Goal: Task Accomplishment & Management: Complete application form

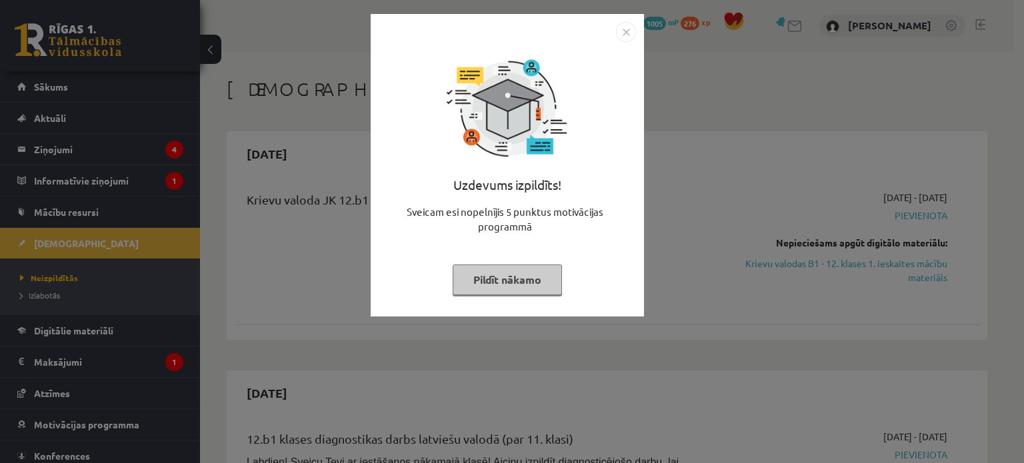
click at [622, 34] on img "Close" at bounding box center [626, 32] width 20 height 20
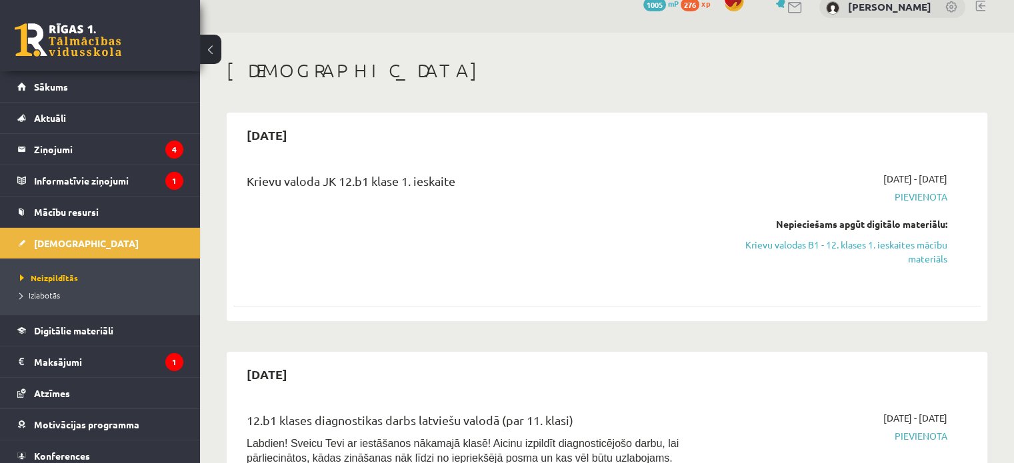
scroll to position [19, 0]
click at [848, 248] on link "Krievu valodas B1 - 12. klases 1. ieskaites mācību materiāls" at bounding box center [837, 252] width 220 height 28
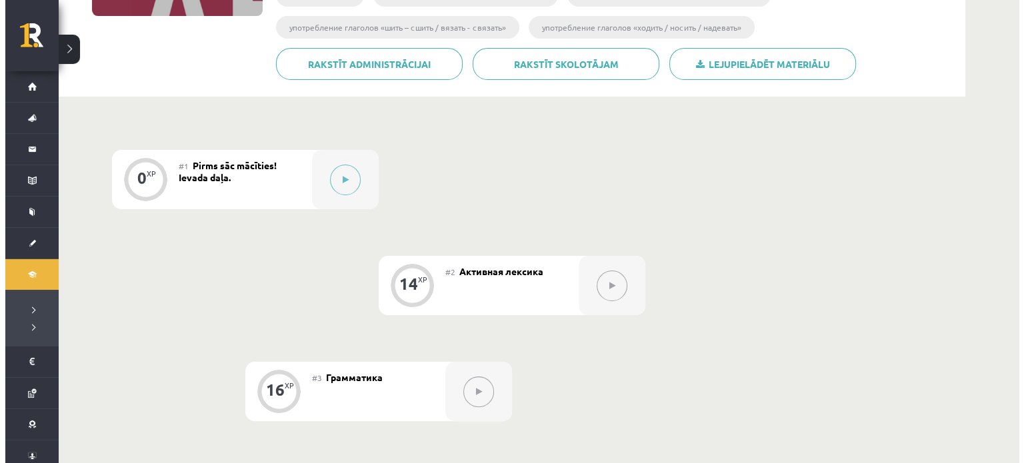
scroll to position [257, 0]
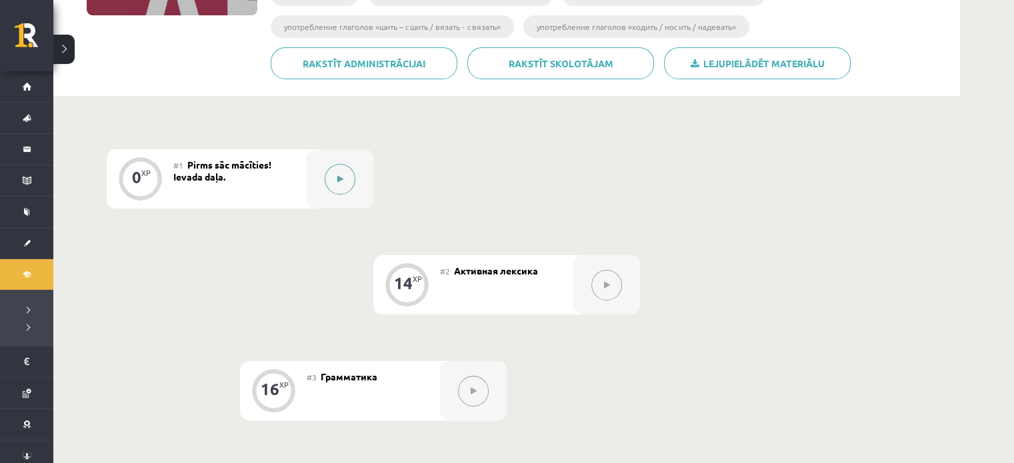
click at [356, 173] on div at bounding box center [340, 178] width 67 height 59
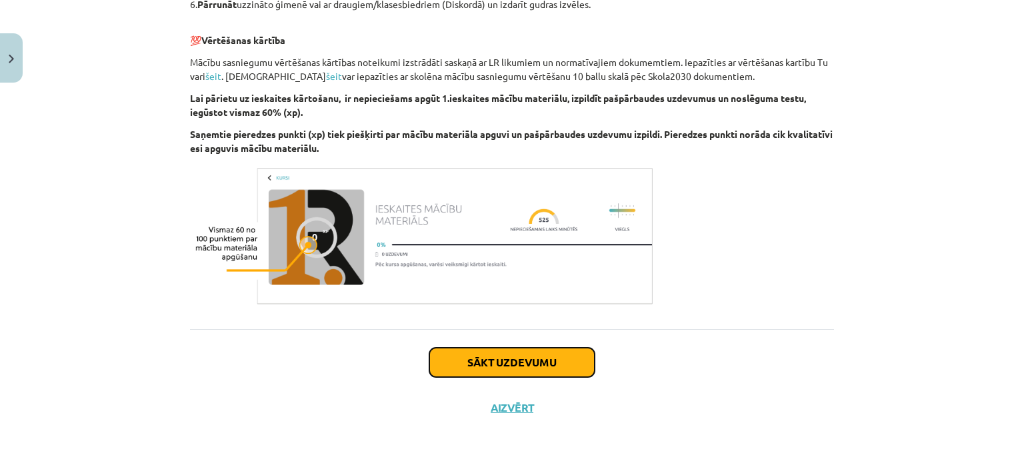
click at [521, 376] on button "Sākt uzdevumu" at bounding box center [511, 362] width 165 height 29
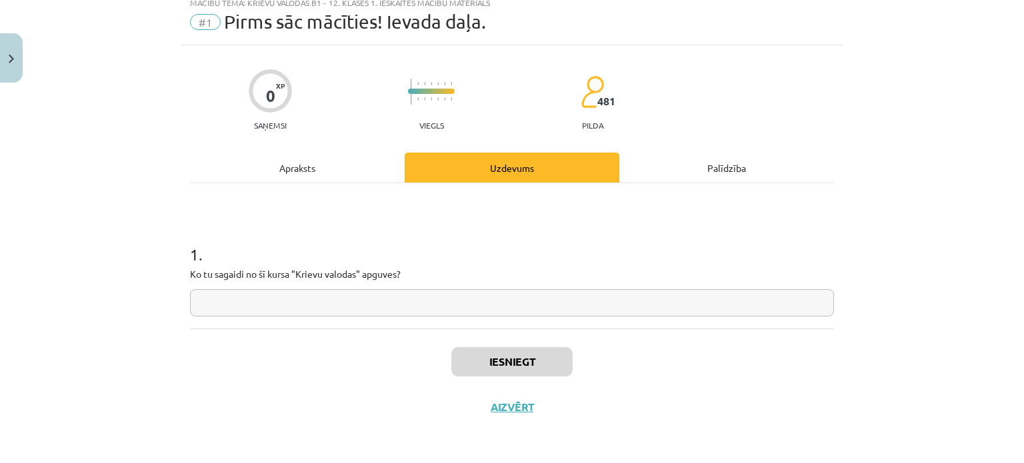
scroll to position [33, 0]
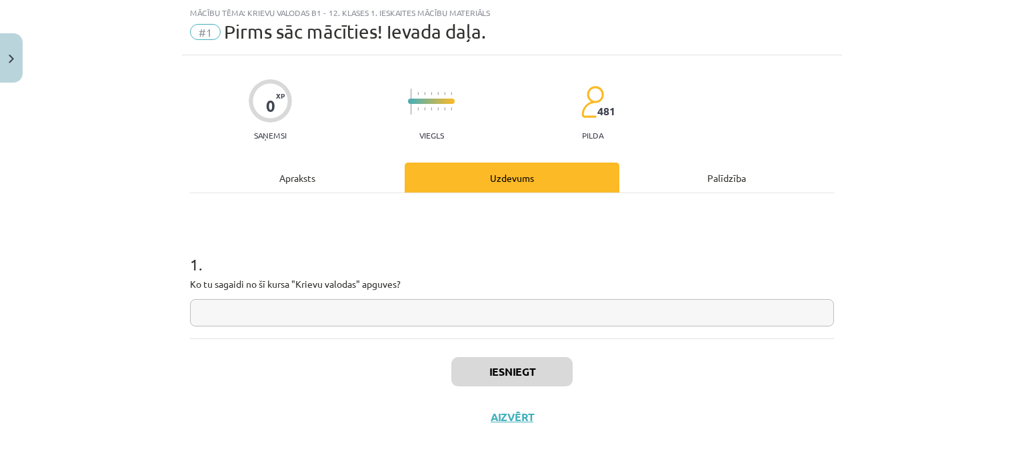
click at [488, 323] on input "text" at bounding box center [512, 312] width 644 height 27
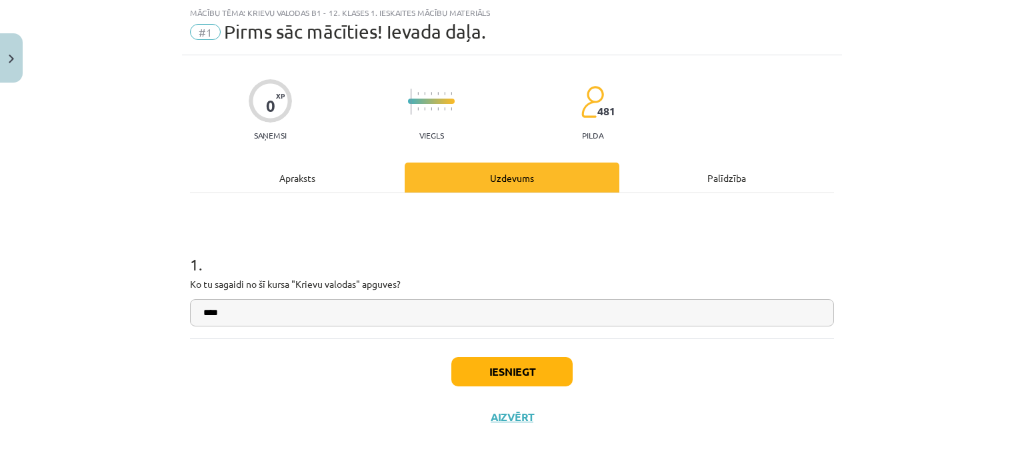
type input "****"
click at [512, 363] on button "Iesniegt" at bounding box center [511, 371] width 121 height 29
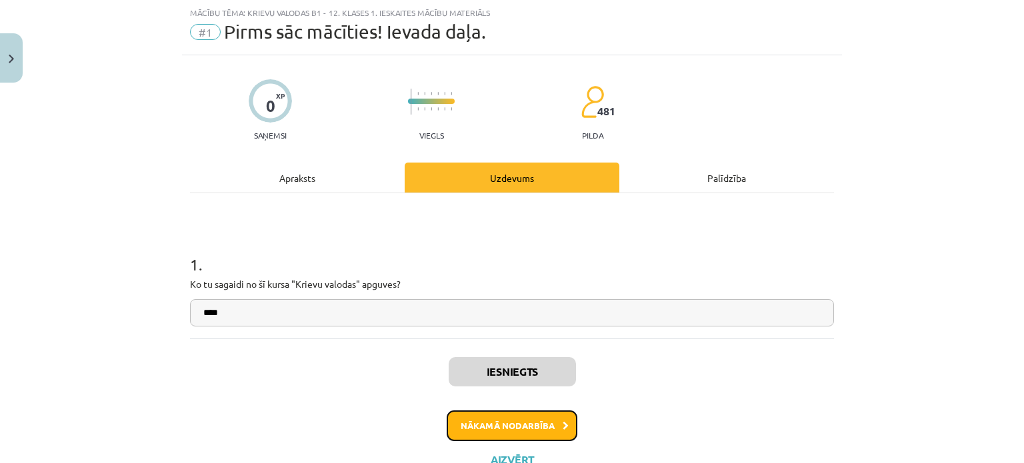
click at [526, 414] on button "Nākamā nodarbība" at bounding box center [511, 426] width 131 height 31
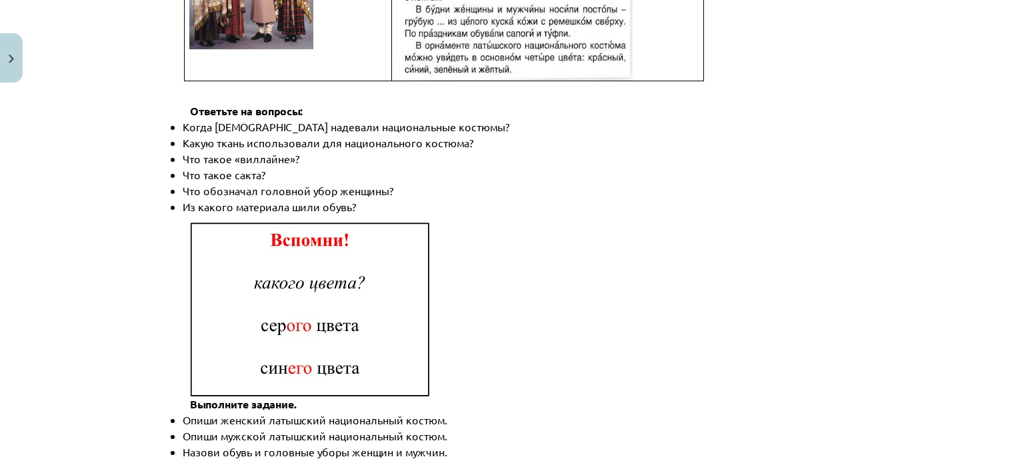
scroll to position [1981, 0]
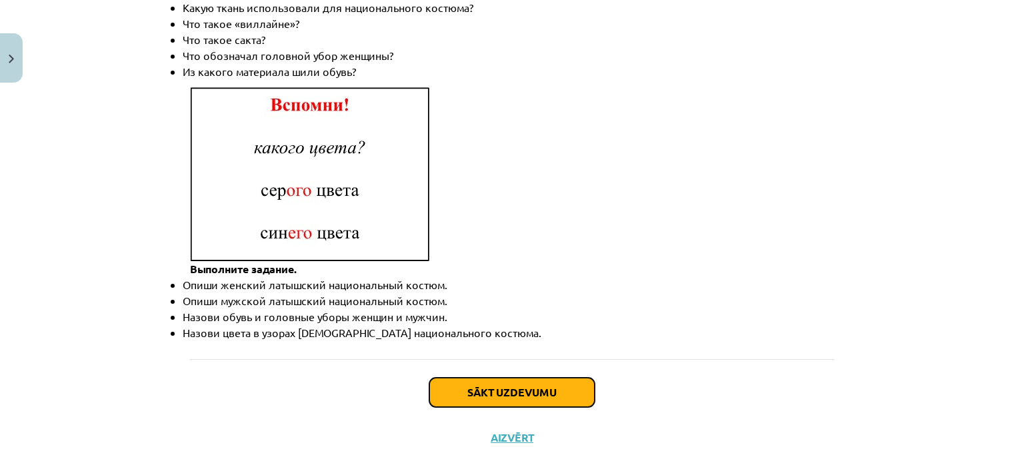
click at [524, 378] on button "Sākt uzdevumu" at bounding box center [511, 392] width 165 height 29
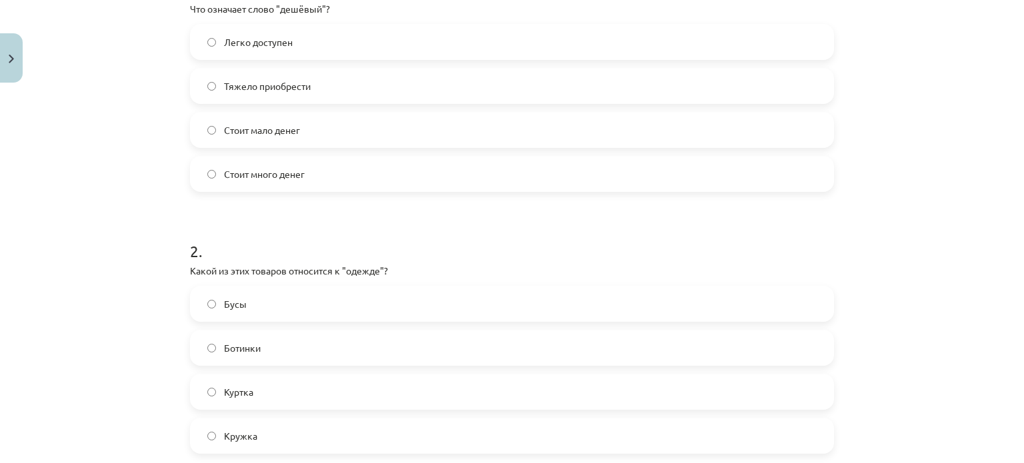
scroll to position [308, 0]
click at [348, 116] on label "Стоит мало денег" at bounding box center [511, 130] width 641 height 33
click at [288, 355] on label "Ботинки" at bounding box center [511, 348] width 641 height 33
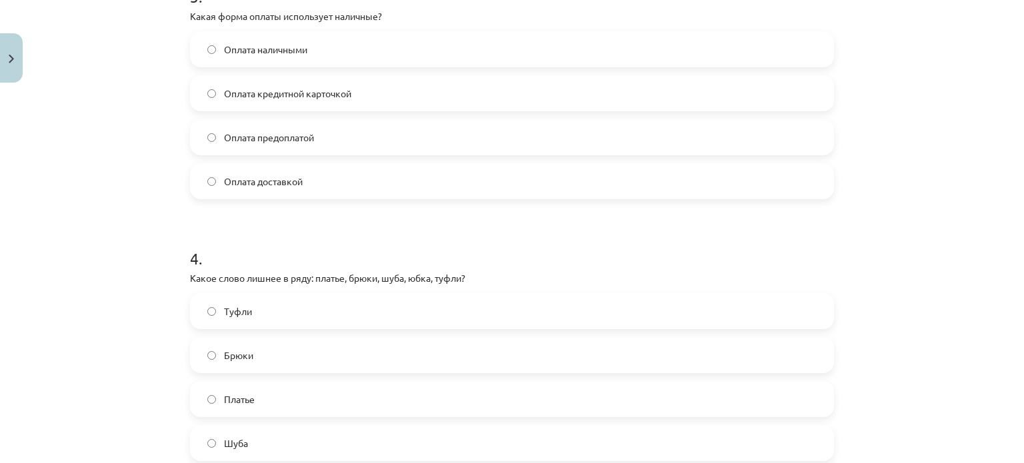
scroll to position [824, 0]
click at [295, 57] on label "Оплата наличными" at bounding box center [511, 49] width 641 height 33
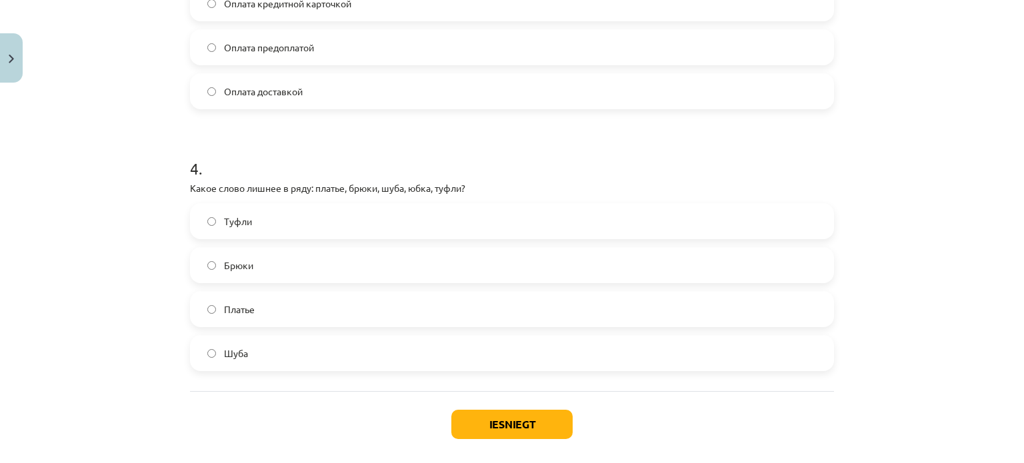
scroll to position [915, 0]
click at [227, 227] on span "Туфли" at bounding box center [238, 222] width 28 height 14
click at [527, 418] on button "Iesniegt" at bounding box center [511, 424] width 121 height 29
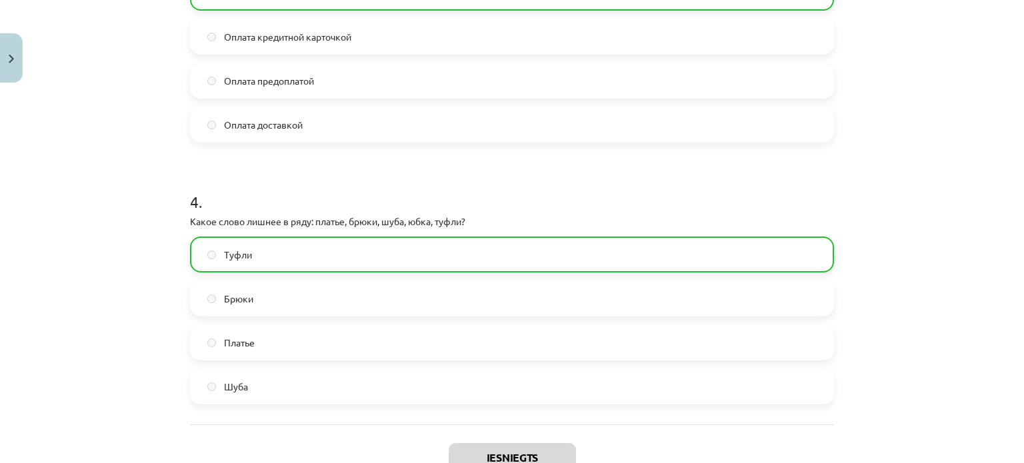
scroll to position [1012, 0]
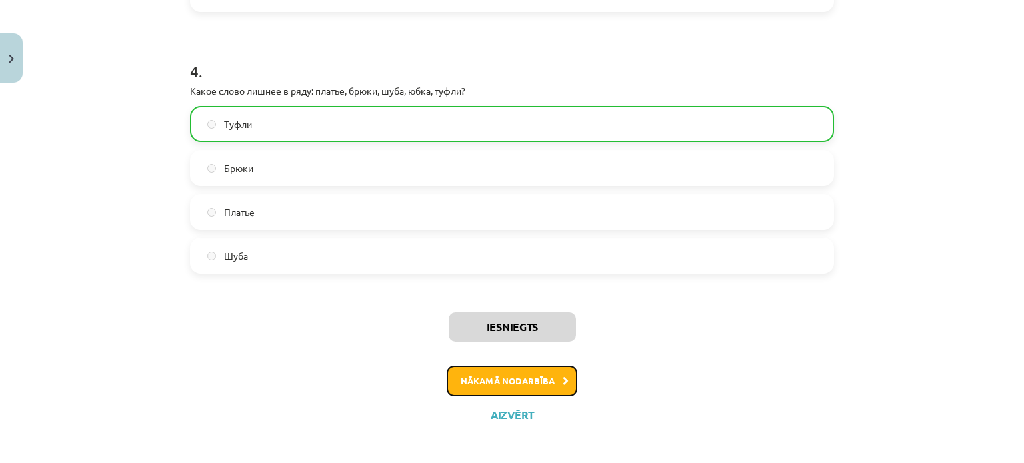
click at [520, 379] on button "Nākamā nodarbība" at bounding box center [511, 381] width 131 height 31
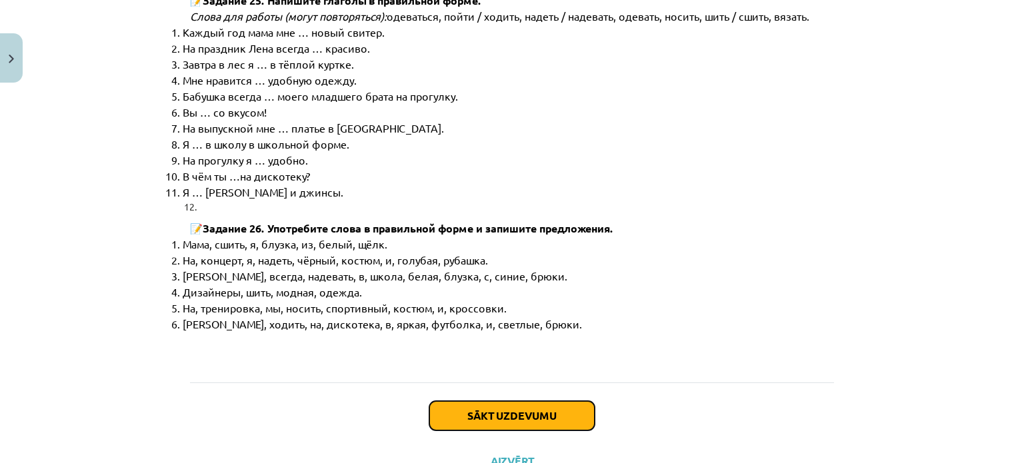
click at [514, 401] on button "Sākt uzdevumu" at bounding box center [511, 415] width 165 height 29
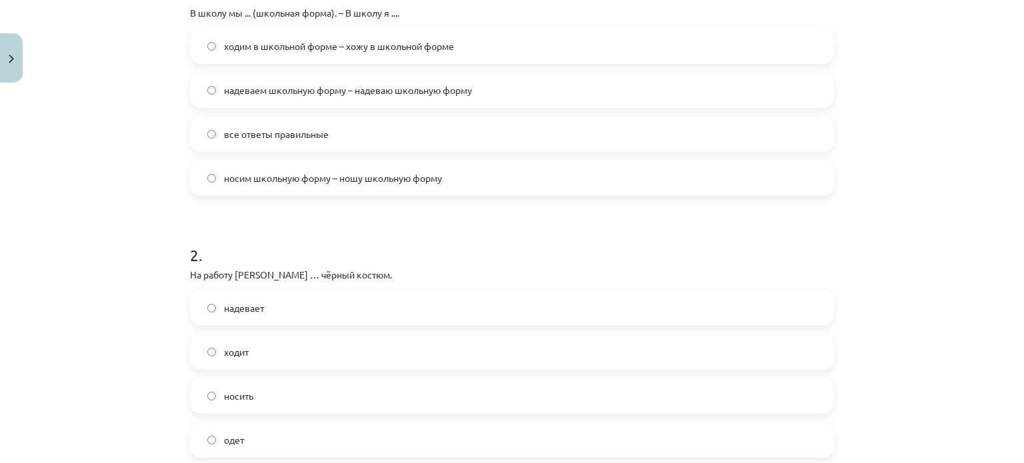
scroll to position [304, 0]
click at [249, 138] on span "все ответы правильные" at bounding box center [276, 135] width 105 height 14
click at [227, 318] on label "надевает" at bounding box center [511, 308] width 641 height 33
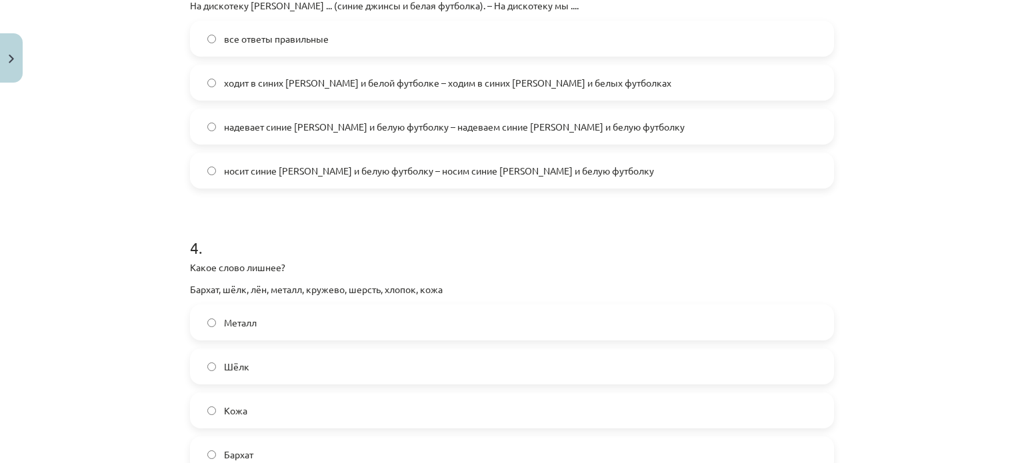
scroll to position [835, 0]
click at [281, 35] on span "все ответы правильные" at bounding box center [276, 40] width 105 height 14
click at [262, 319] on label "Металл" at bounding box center [511, 323] width 641 height 33
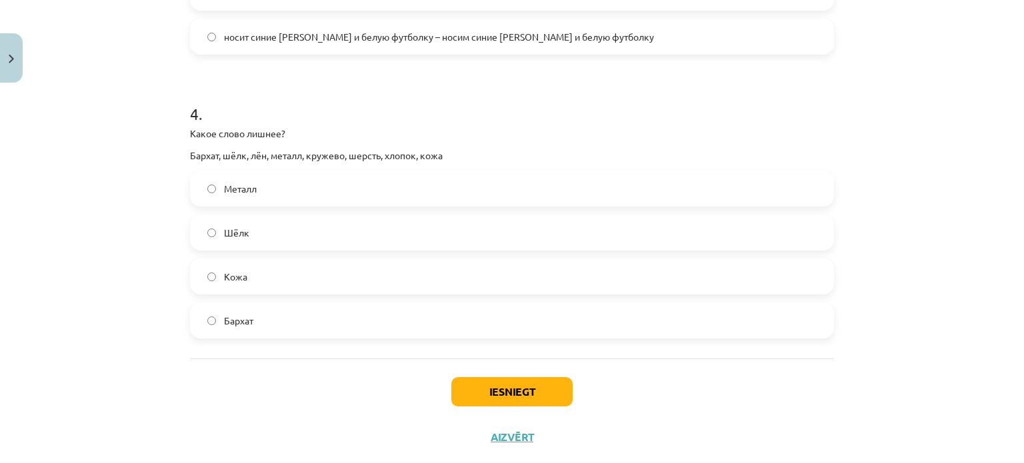
scroll to position [999, 0]
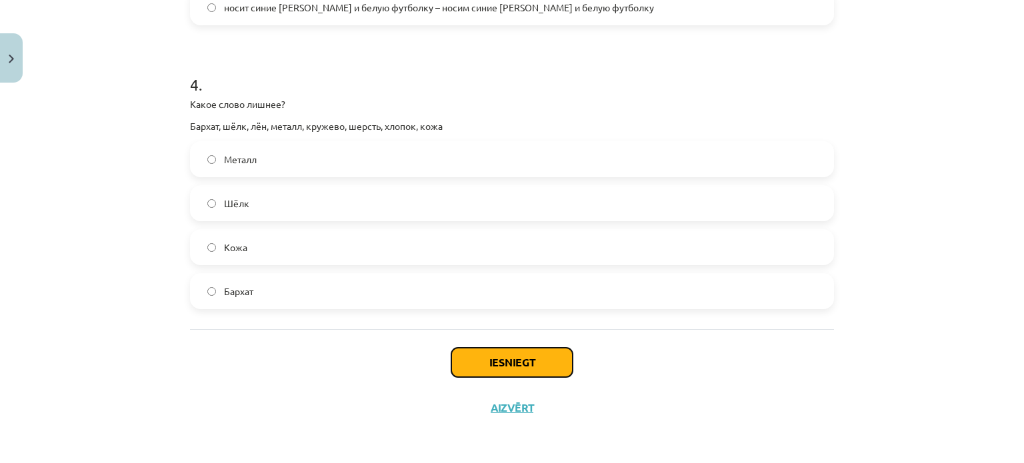
click at [504, 350] on button "Iesniegt" at bounding box center [511, 362] width 121 height 29
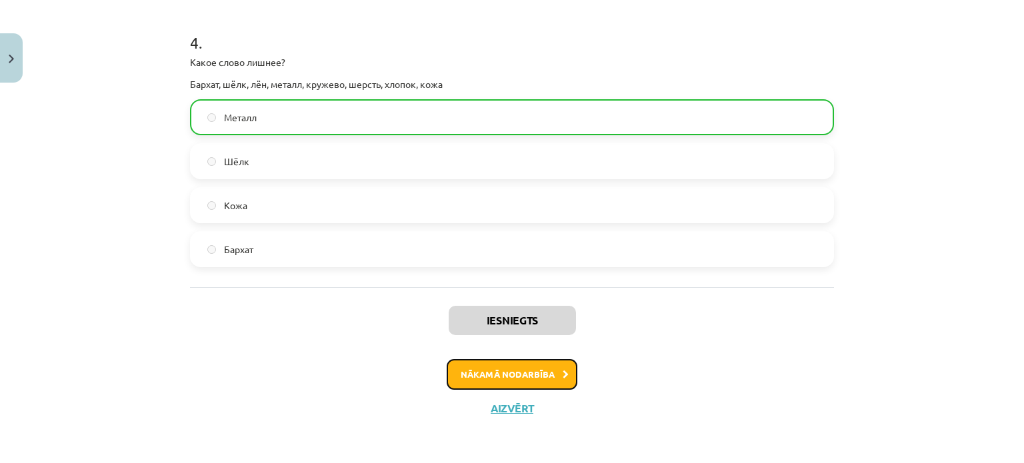
click at [522, 369] on button "Nākamā nodarbība" at bounding box center [511, 374] width 131 height 31
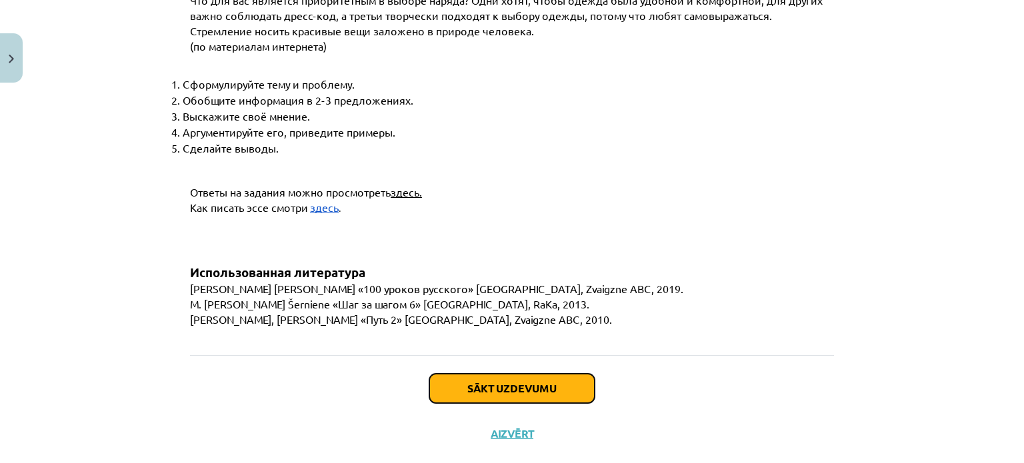
click at [515, 374] on button "Sākt uzdevumu" at bounding box center [511, 388] width 165 height 29
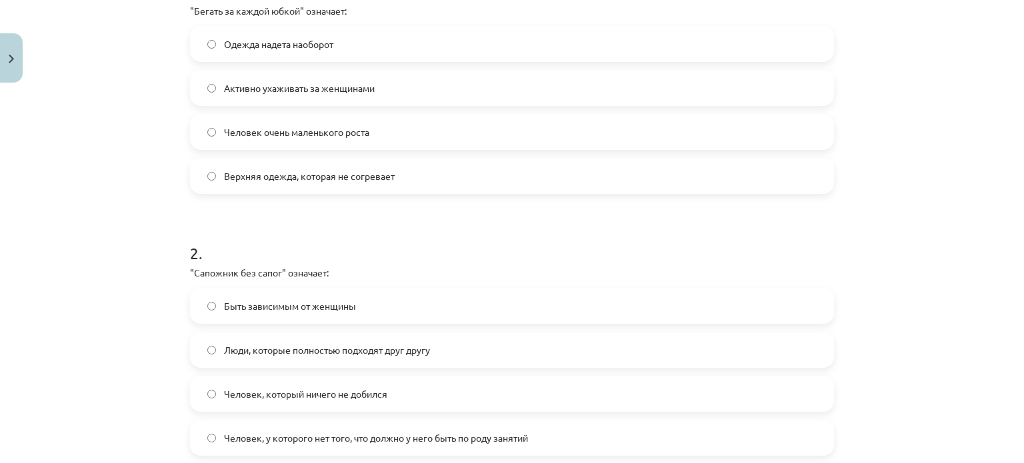
scroll to position [308, 0]
click at [251, 93] on span "Активно ухаживать за женщинами" at bounding box center [299, 87] width 151 height 14
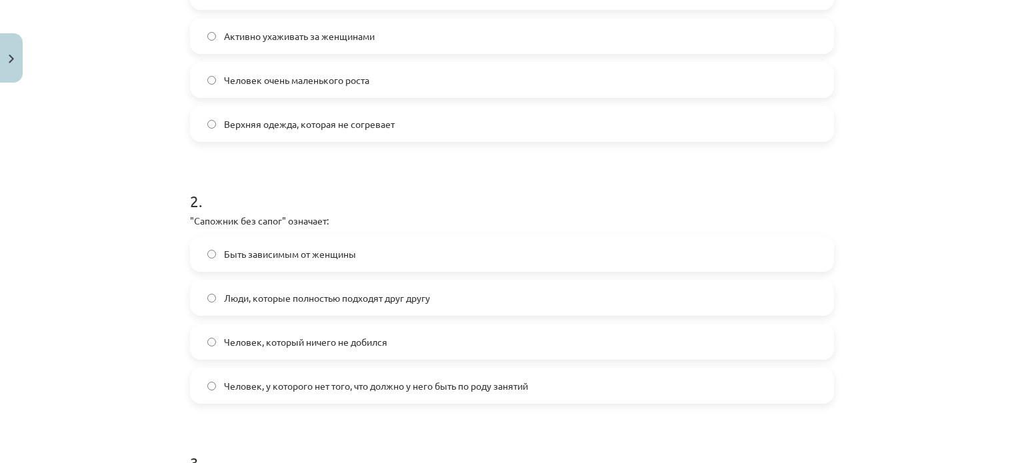
scroll to position [363, 0]
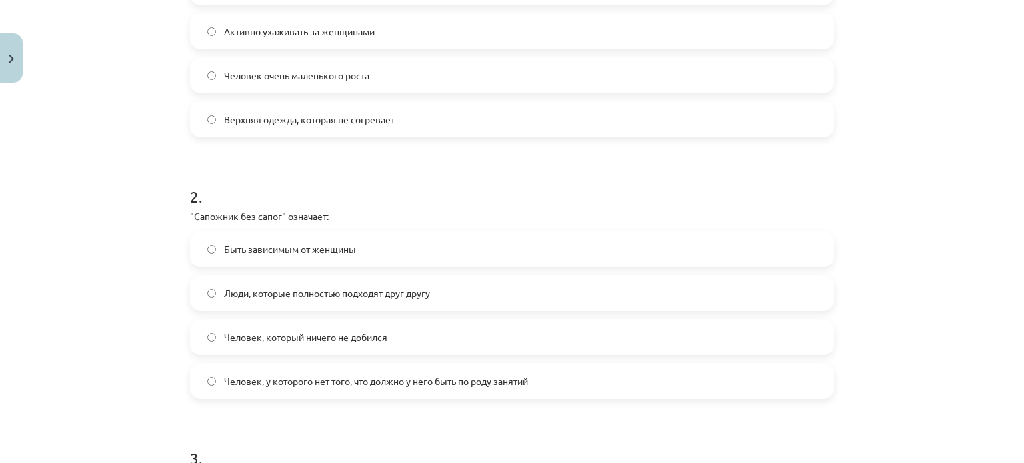
click at [279, 383] on span "Человек, у которого нет того, что должно у него быть по роду занятий" at bounding box center [376, 382] width 304 height 14
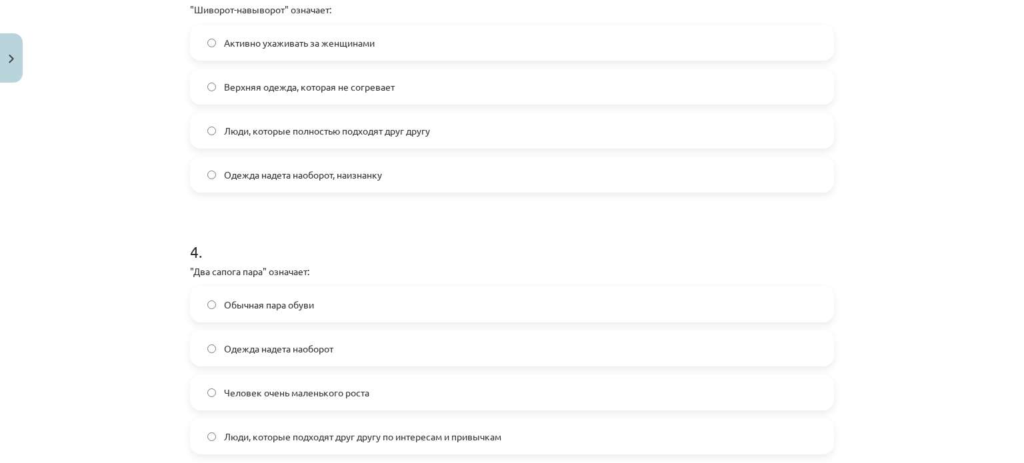
scroll to position [832, 0]
click at [237, 172] on span "Одежда надета наоборот, наизнанку" at bounding box center [303, 175] width 158 height 14
click at [241, 440] on span "Люди, которые подходят друг другу по интересам и привычкам" at bounding box center [362, 437] width 277 height 14
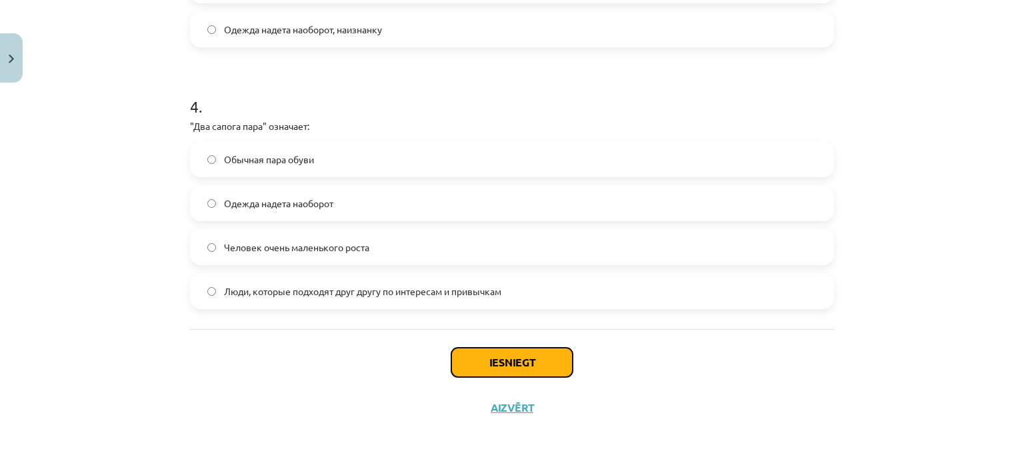
click at [515, 370] on button "Iesniegt" at bounding box center [511, 362] width 121 height 29
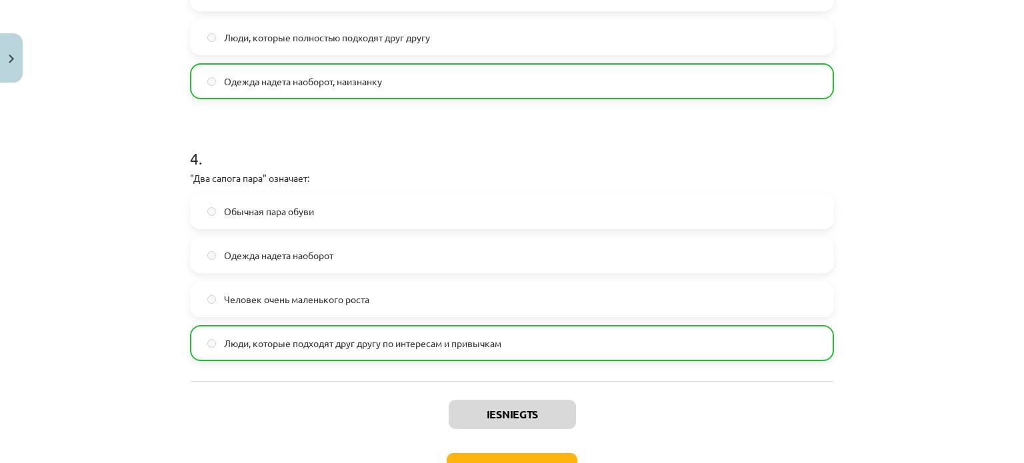
scroll to position [1019, 0]
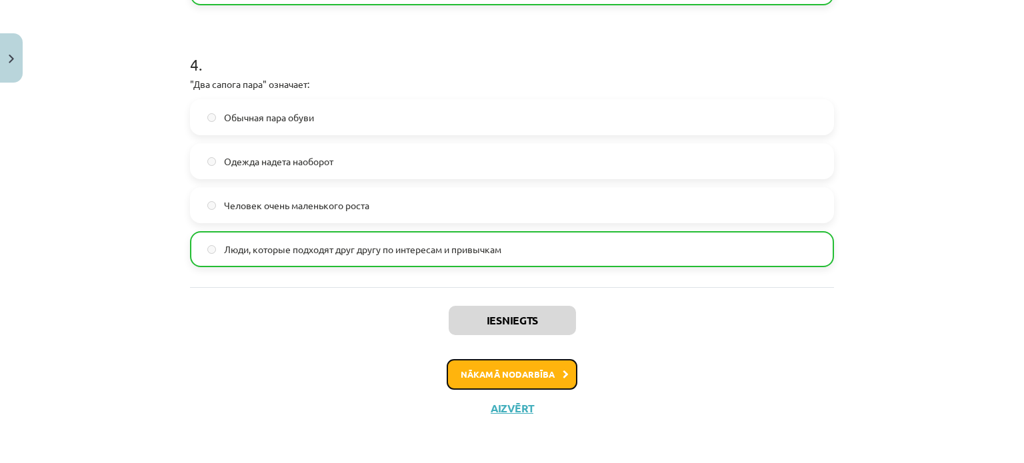
click at [515, 375] on button "Nākamā nodarbība" at bounding box center [511, 374] width 131 height 31
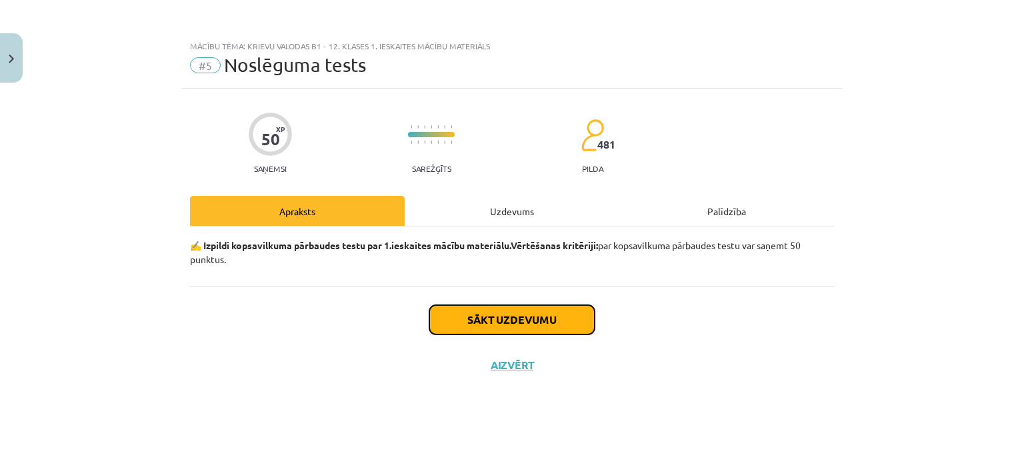
drag, startPoint x: 515, startPoint y: 375, endPoint x: 486, endPoint y: 330, distance: 53.6
click at [486, 330] on button "Sākt uzdevumu" at bounding box center [511, 319] width 165 height 29
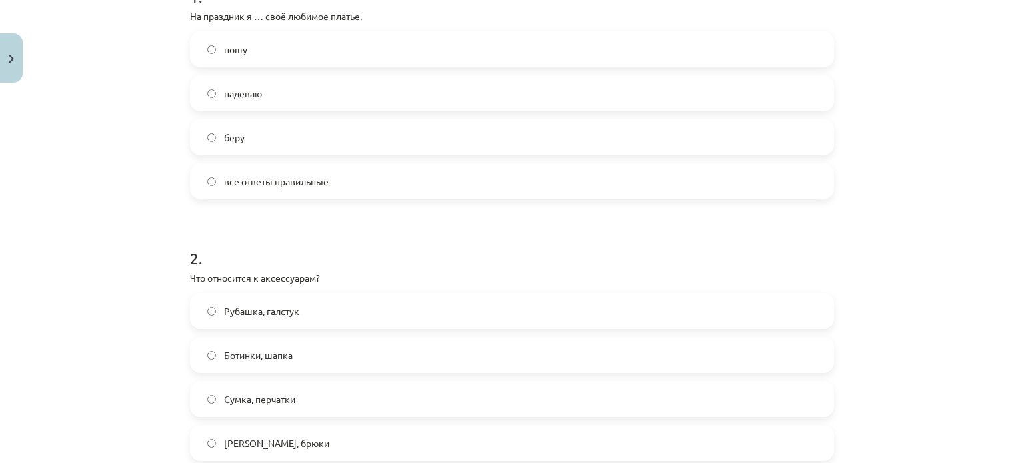
scroll to position [301, 0]
click at [255, 101] on label "надеваю" at bounding box center [511, 93] width 641 height 33
click at [240, 415] on label "Сумка, перчатки" at bounding box center [511, 399] width 641 height 33
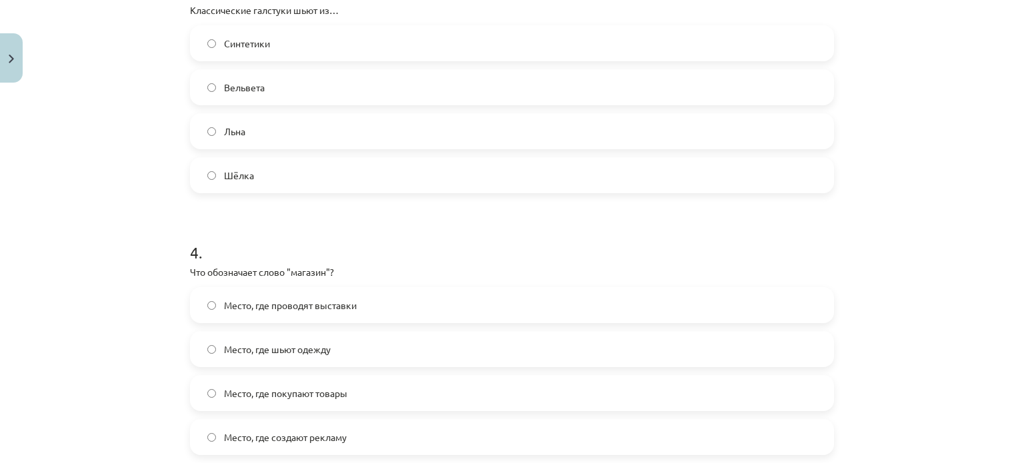
scroll to position [832, 0]
click at [243, 179] on span "Шёлка" at bounding box center [239, 175] width 30 height 14
click at [279, 386] on span "Место, где покупают товары" at bounding box center [285, 393] width 123 height 14
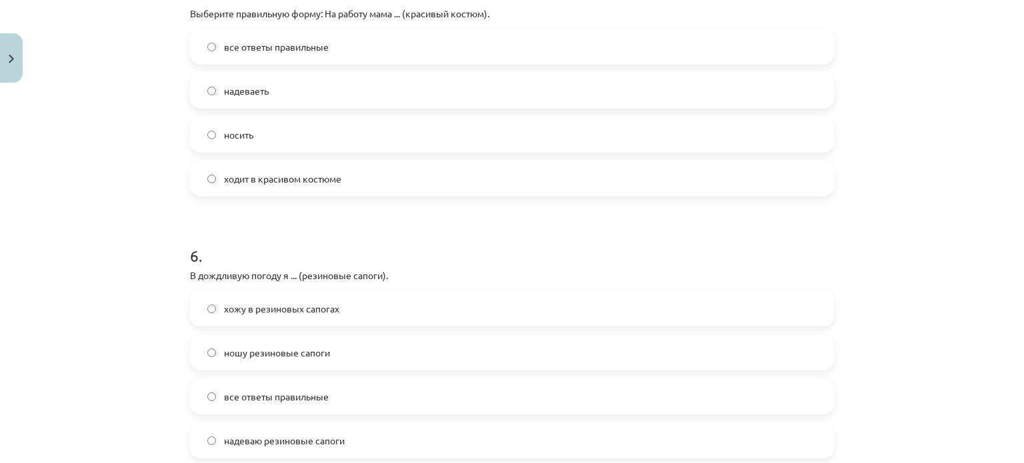
scroll to position [1349, 0]
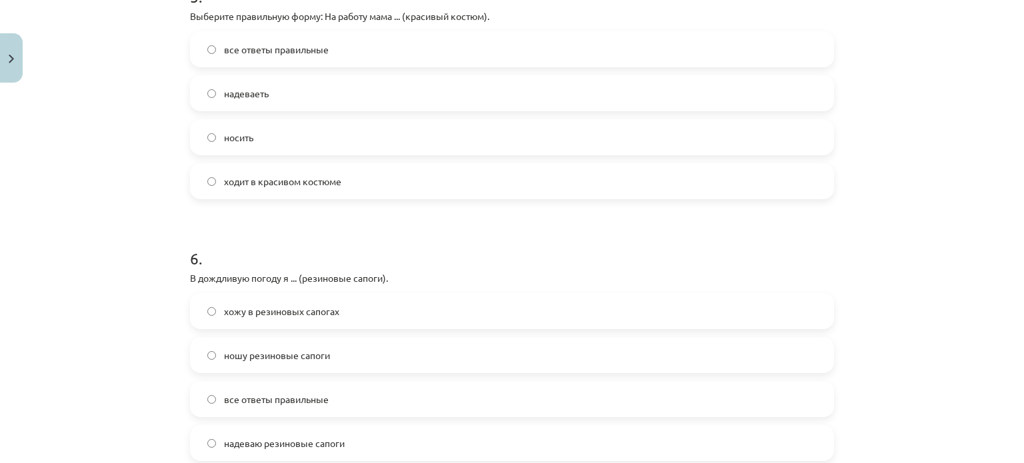
click at [237, 182] on span "ходит в красивом костюме" at bounding box center [282, 182] width 117 height 14
click at [225, 400] on span "все ответы правильные" at bounding box center [276, 400] width 105 height 14
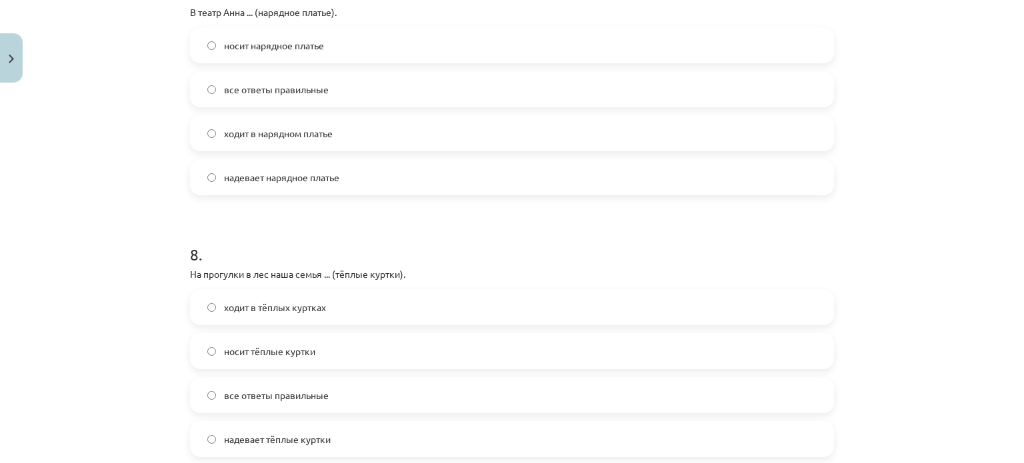
scroll to position [1877, 0]
click at [266, 74] on label "все ответы правильные" at bounding box center [511, 89] width 641 height 33
click at [251, 391] on span "все ответы правильные" at bounding box center [276, 396] width 105 height 14
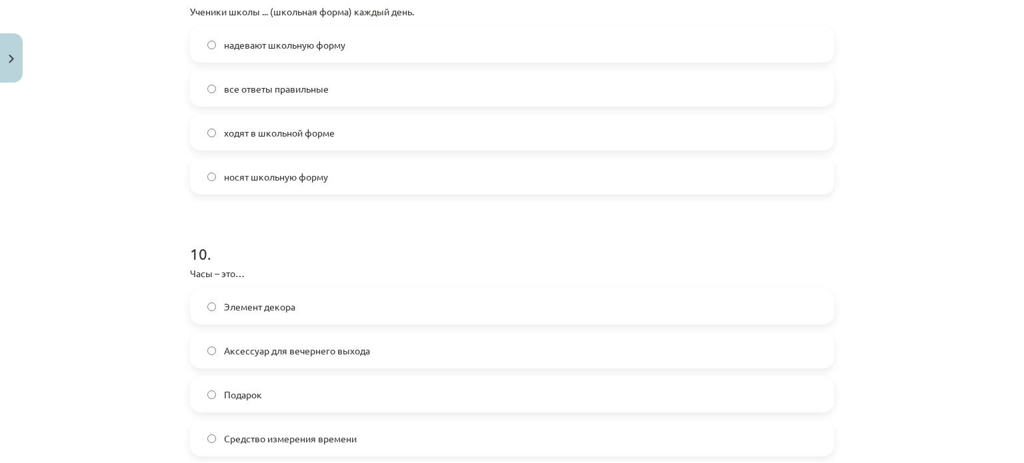
scroll to position [2400, 0]
click at [285, 89] on span "все ответы правильные" at bounding box center [276, 90] width 105 height 14
click at [231, 432] on span "Средство измерения времени" at bounding box center [290, 439] width 133 height 14
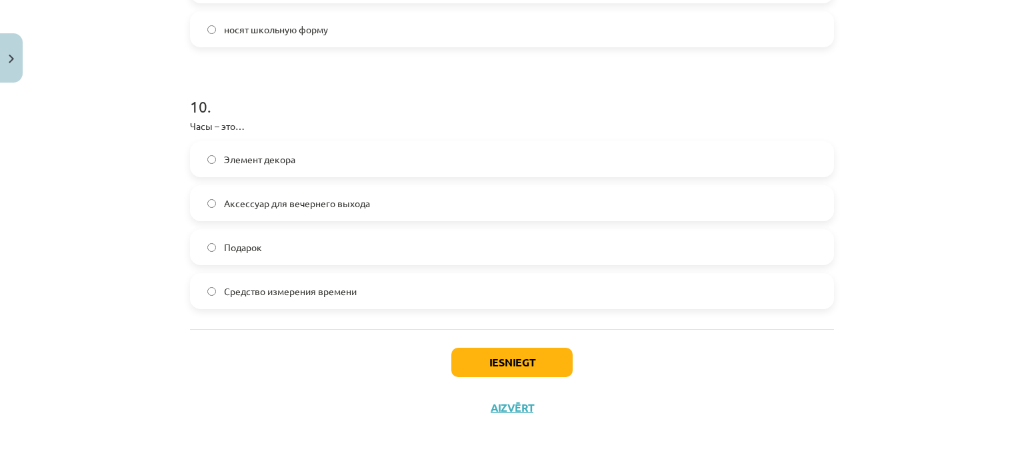
scroll to position [2548, 0]
click at [490, 365] on button "Iesniegt" at bounding box center [511, 363] width 121 height 29
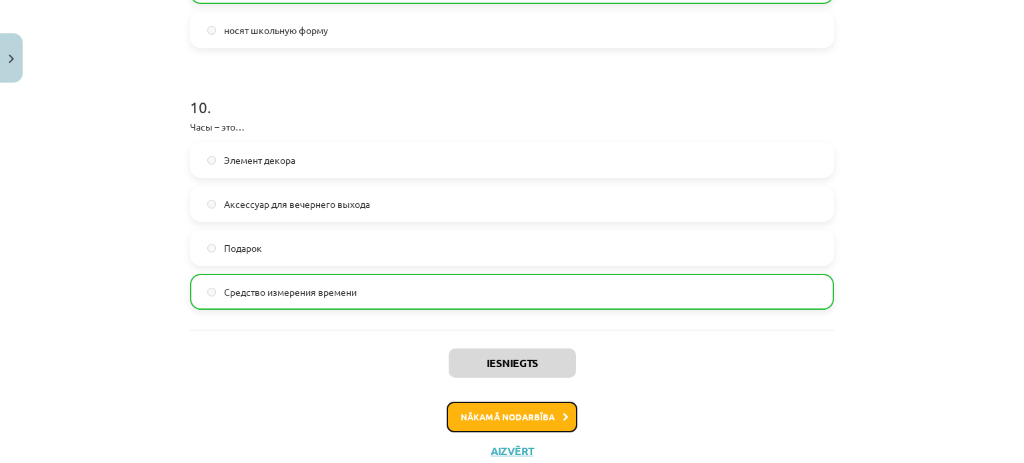
click at [488, 412] on button "Nākamā nodarbība" at bounding box center [511, 417] width 131 height 31
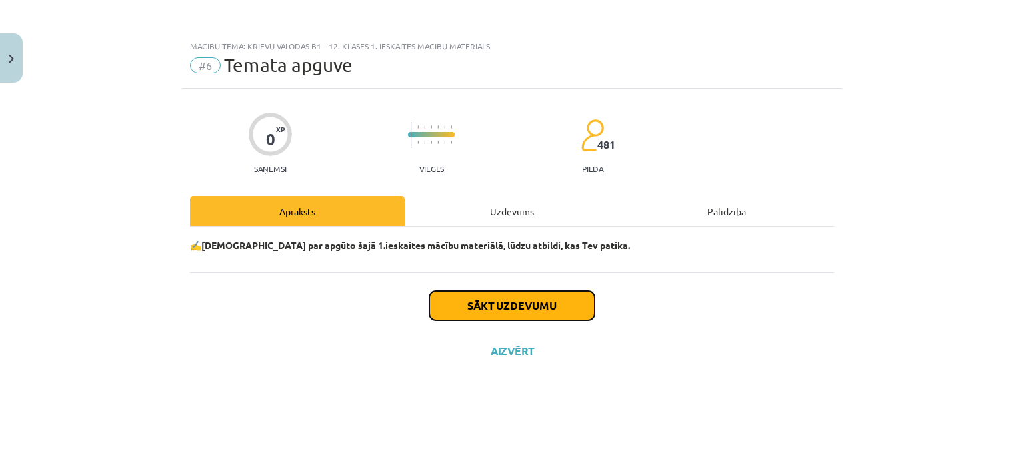
click at [478, 315] on button "Sākt uzdevumu" at bounding box center [511, 305] width 165 height 29
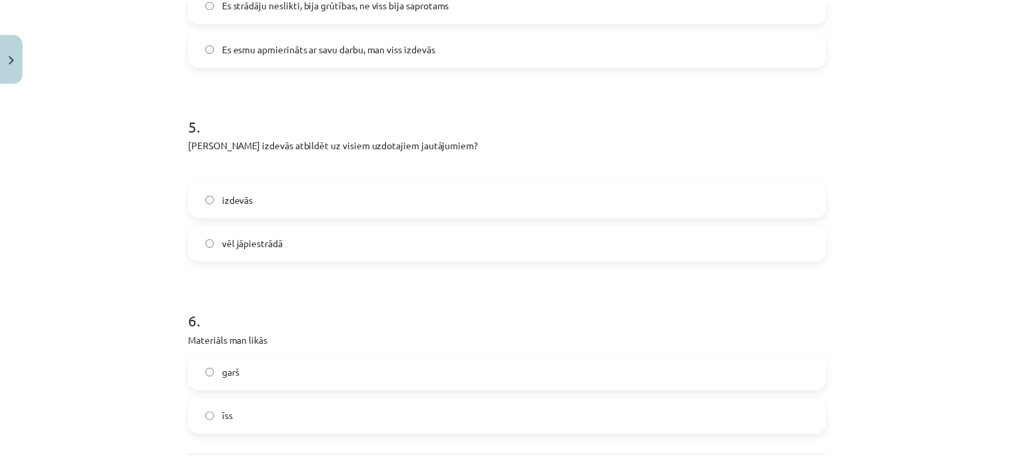
scroll to position [1177, 0]
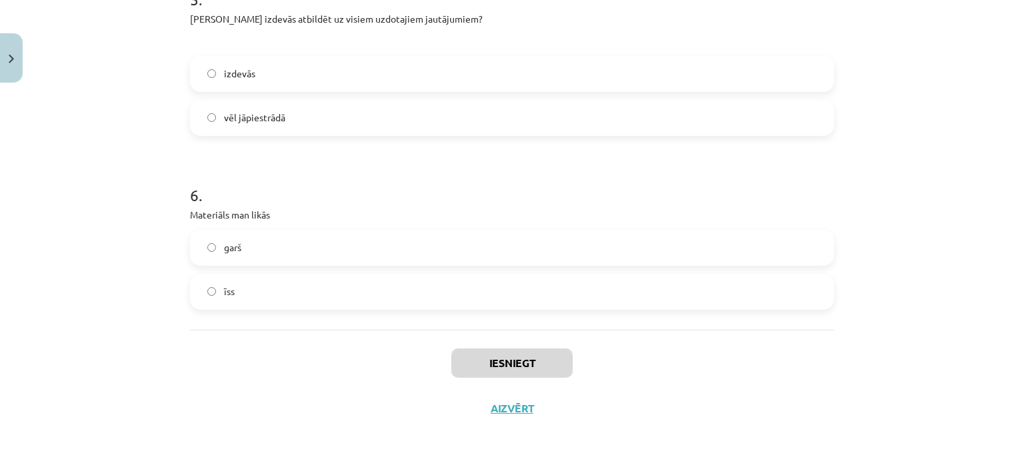
click at [384, 248] on label "garš" at bounding box center [511, 247] width 641 height 33
click at [495, 353] on button "Iesniegt" at bounding box center [511, 363] width 121 height 29
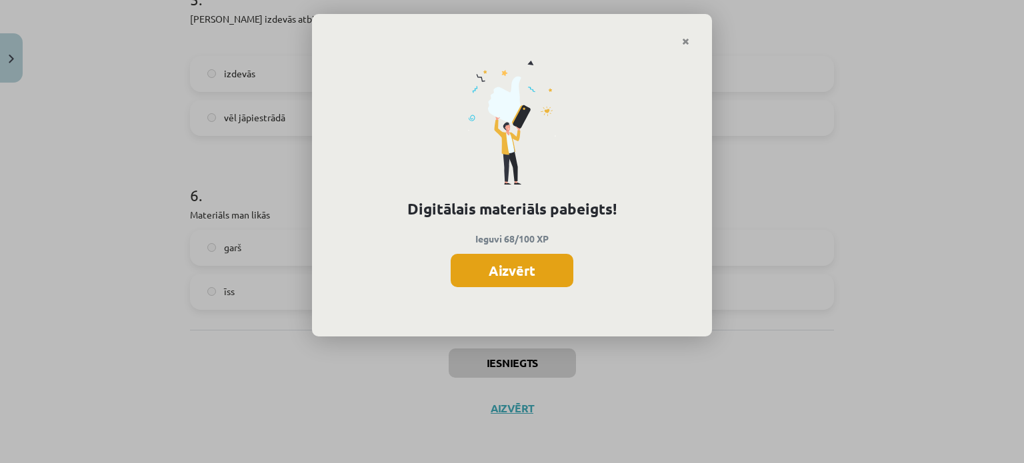
click at [496, 267] on button "Aizvērt" at bounding box center [511, 270] width 123 height 33
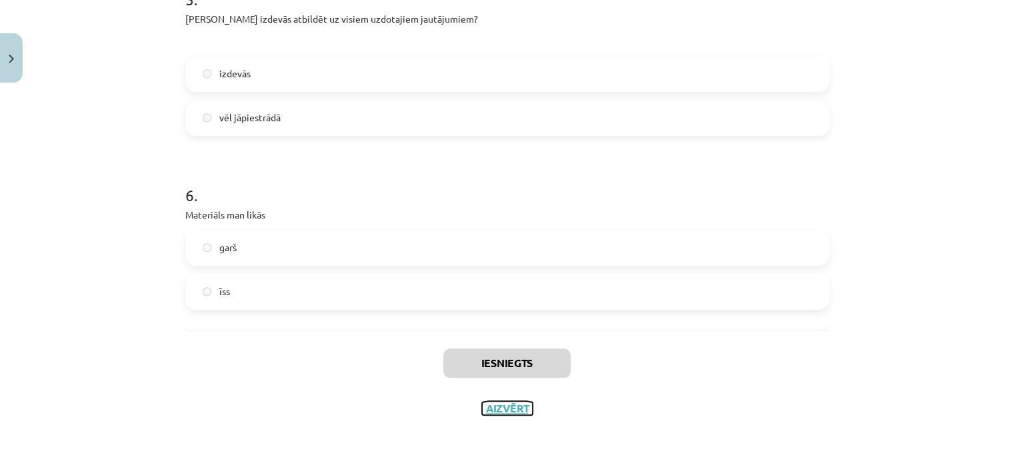
click at [499, 413] on button "Aizvērt" at bounding box center [507, 408] width 51 height 13
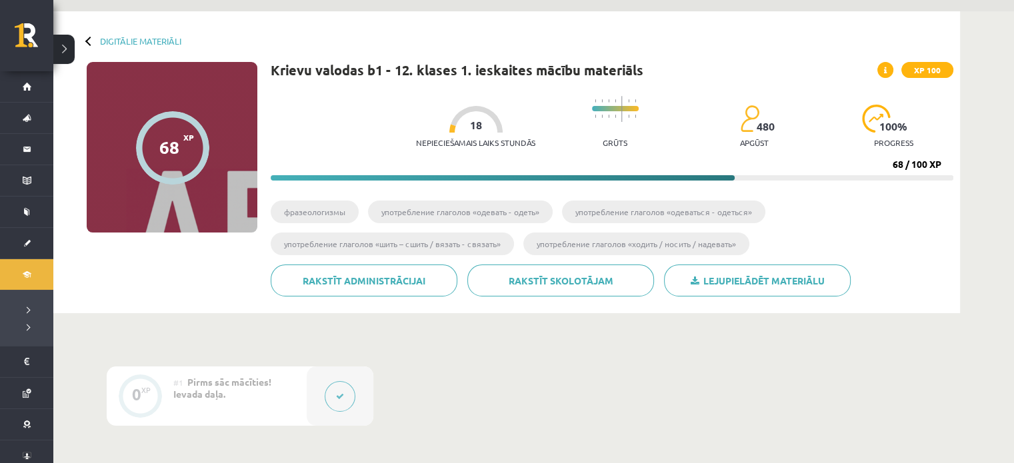
scroll to position [55, 0]
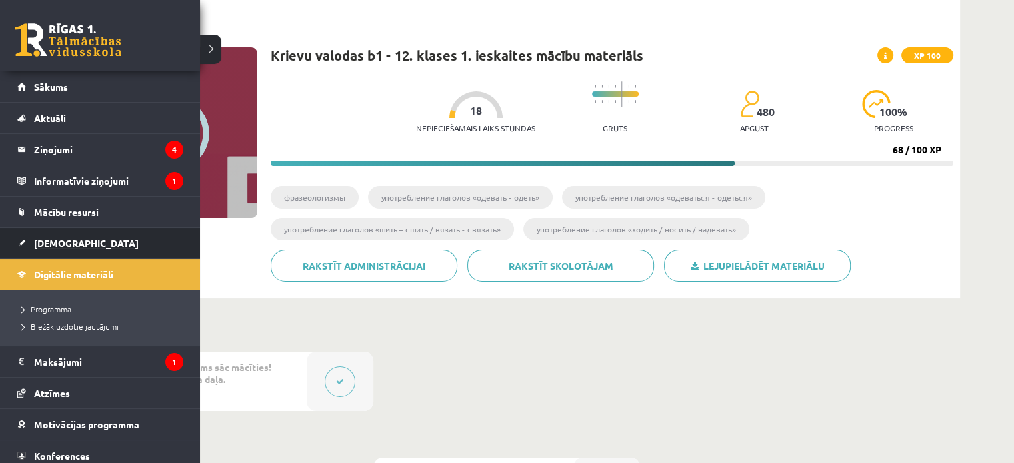
click at [54, 242] on span "[DEMOGRAPHIC_DATA]" at bounding box center [86, 243] width 105 height 12
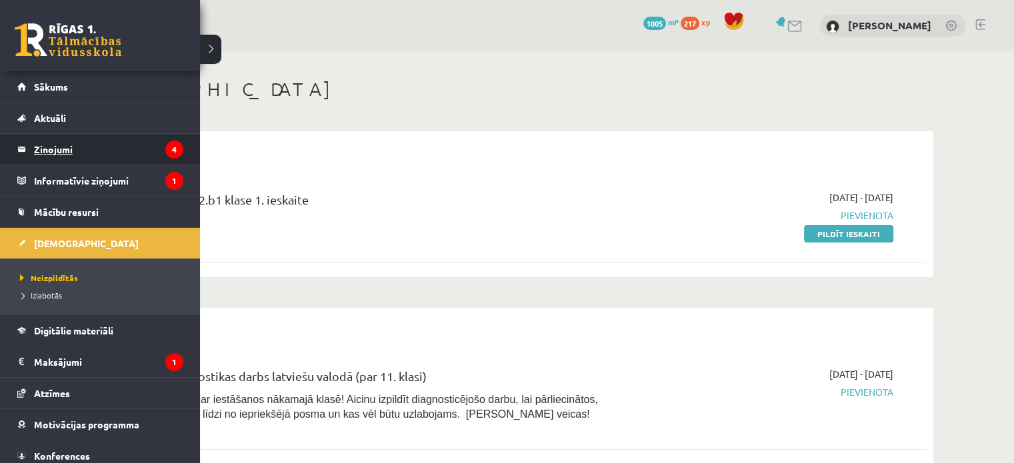
click at [55, 145] on legend "Ziņojumi 4" at bounding box center [108, 149] width 149 height 31
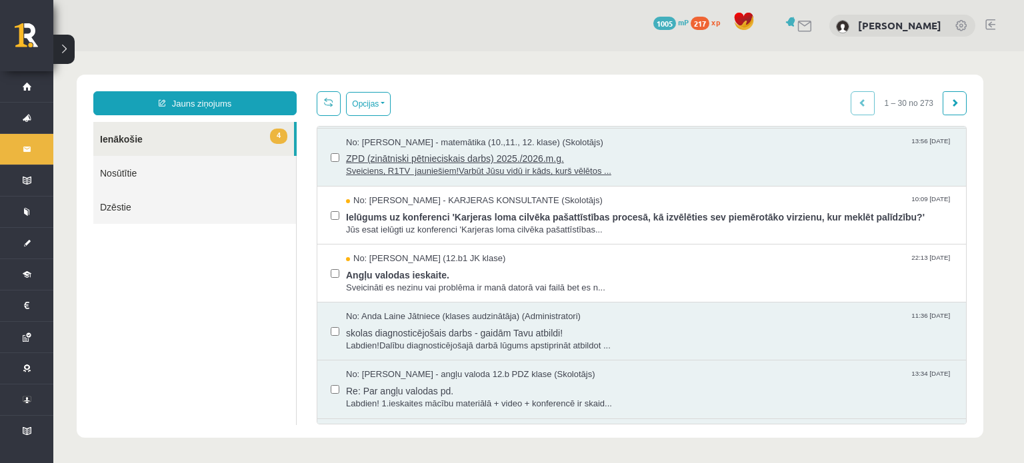
scroll to position [450, 0]
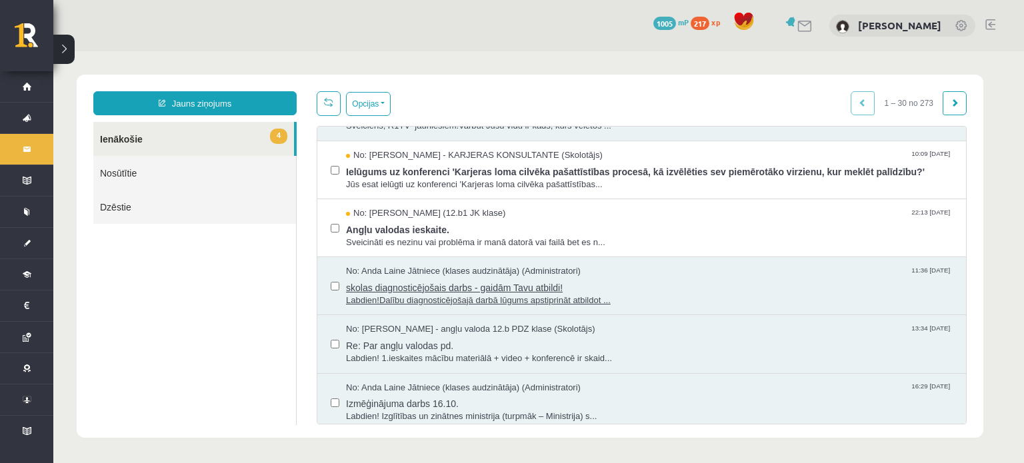
click at [403, 290] on span "skolas diagnosticējošais darbs - gaidām Tavu atbildi!" at bounding box center [649, 286] width 606 height 17
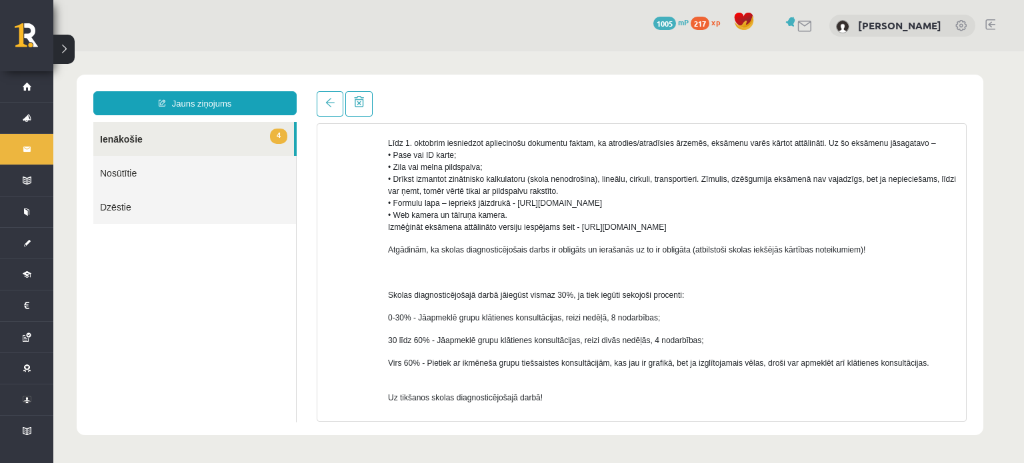
scroll to position [698, 0]
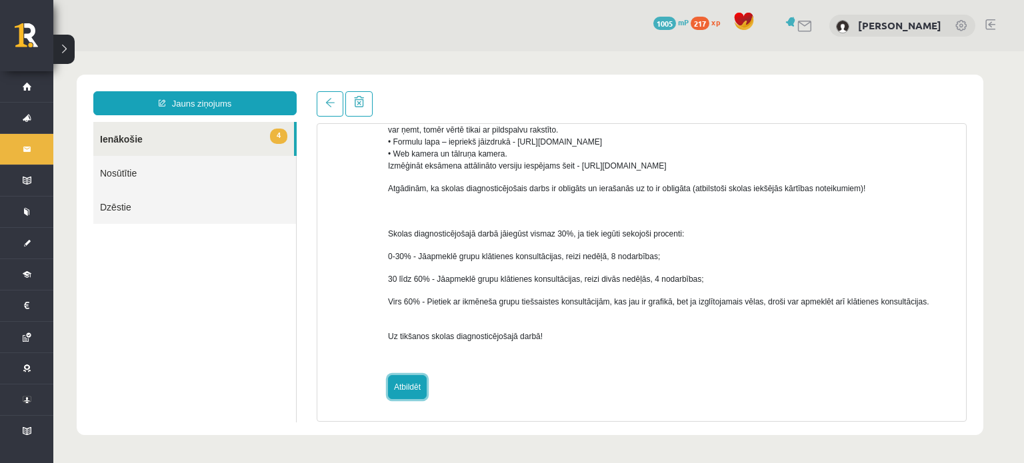
click at [403, 394] on link "Atbildēt" at bounding box center [407, 387] width 39 height 24
type input "**********"
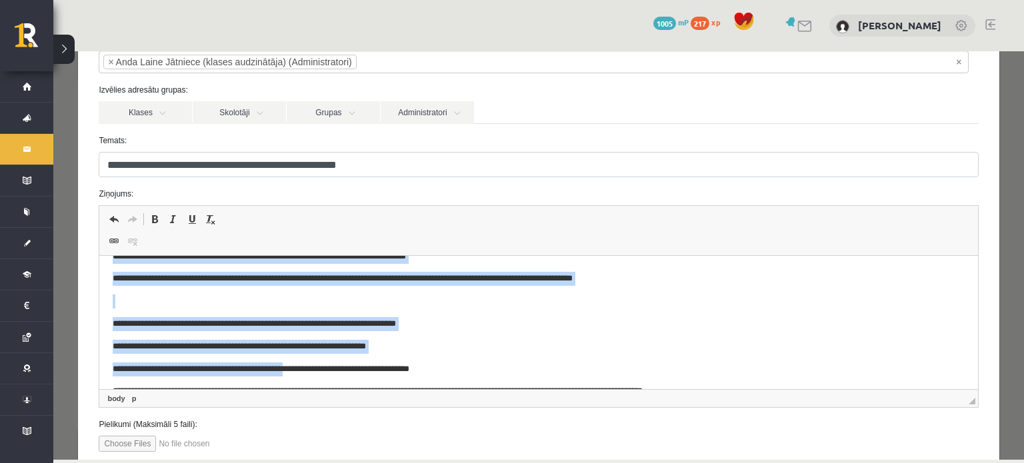
scroll to position [747, 0]
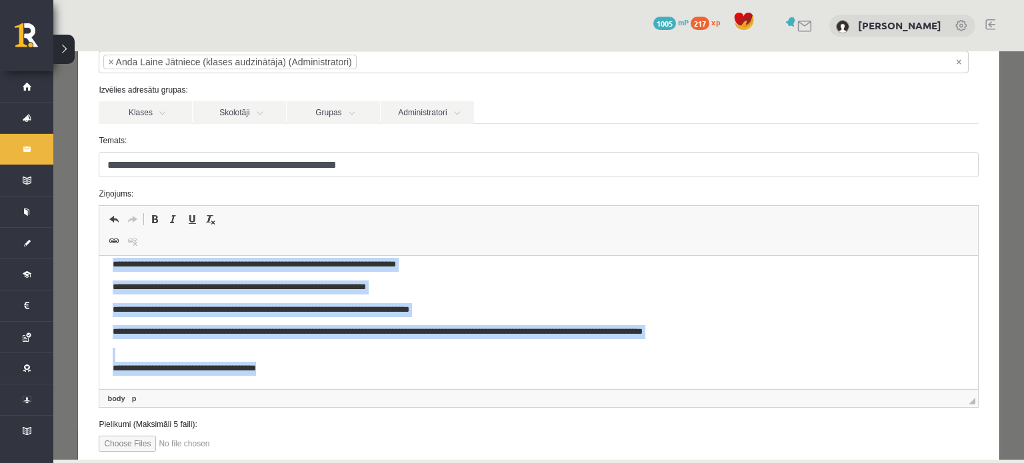
drag, startPoint x: 113, startPoint y: 305, endPoint x: 312, endPoint y: 395, distance: 218.6
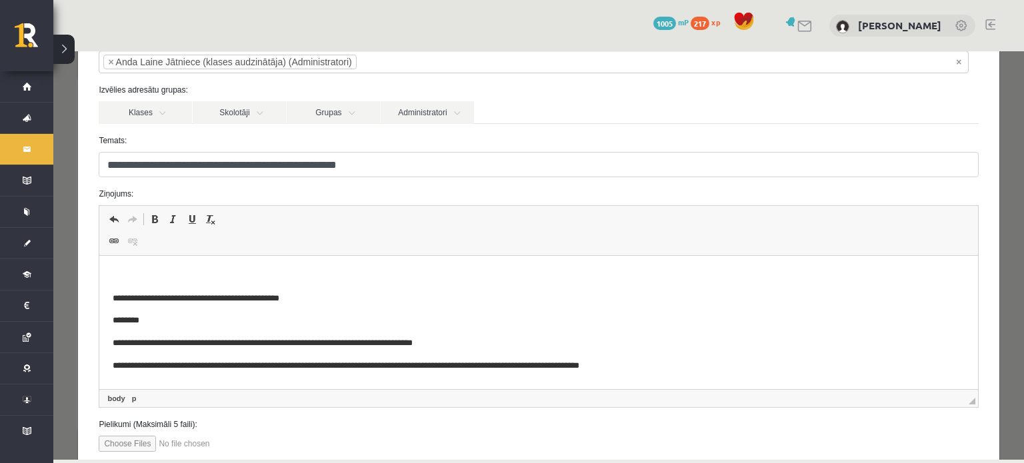
scroll to position [179, 0]
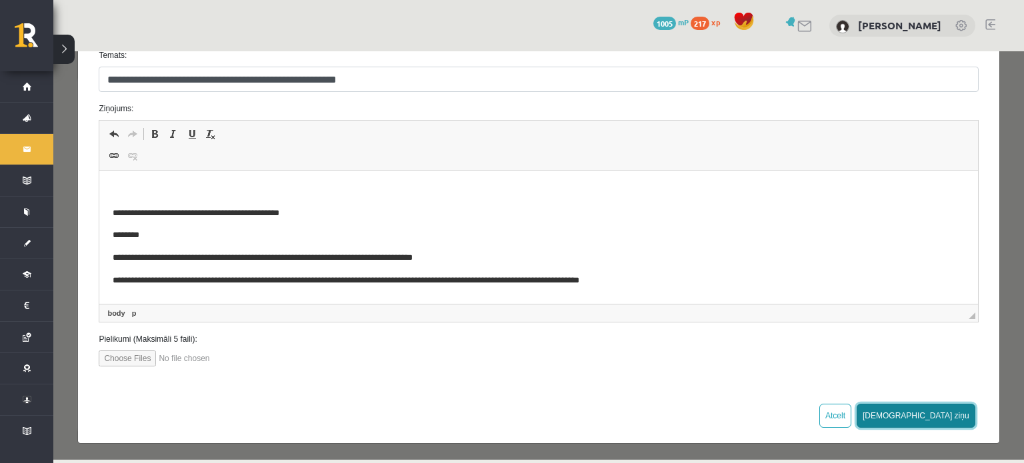
click at [943, 419] on button "[DEMOGRAPHIC_DATA] ziņu" at bounding box center [915, 416] width 119 height 24
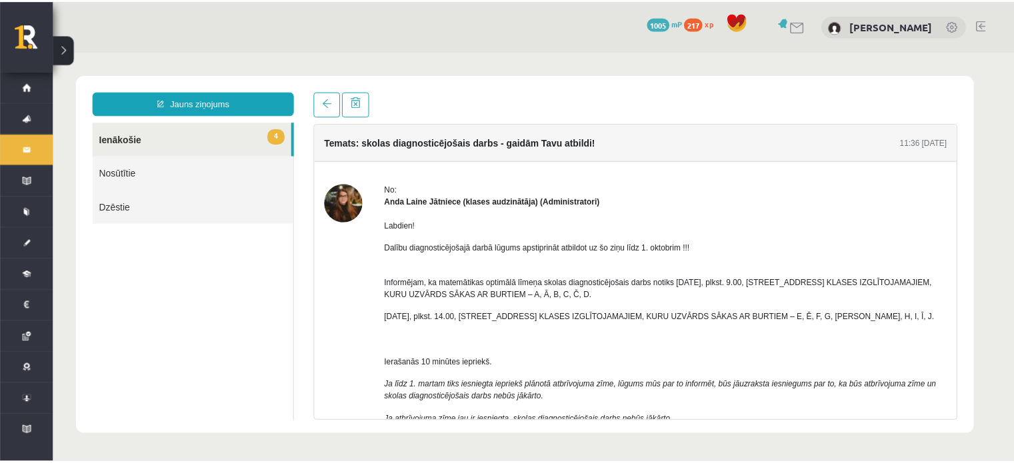
scroll to position [0, 0]
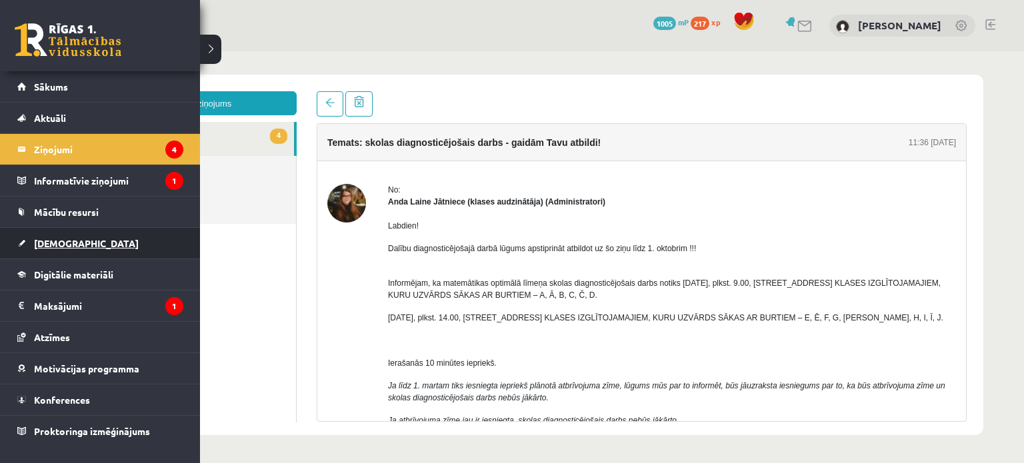
click at [69, 237] on span "[DEMOGRAPHIC_DATA]" at bounding box center [86, 243] width 105 height 12
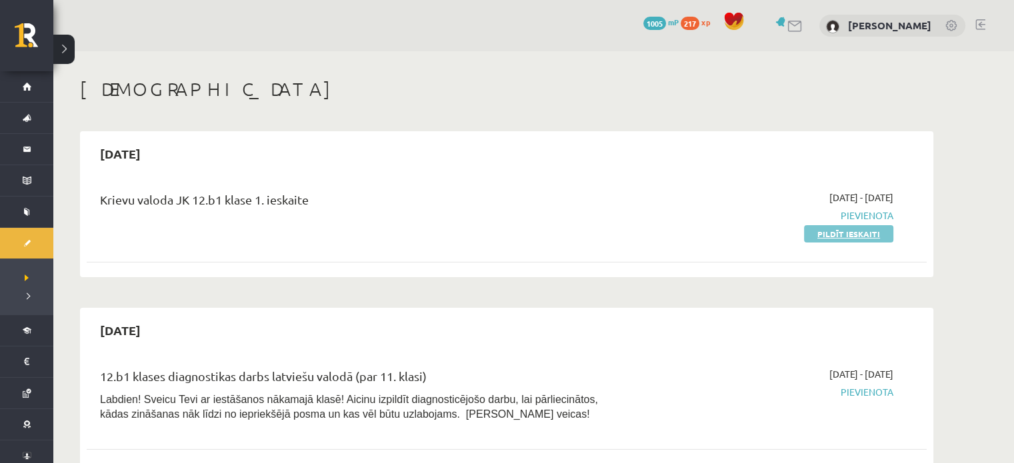
click at [811, 231] on link "Pildīt ieskaiti" at bounding box center [848, 233] width 89 height 17
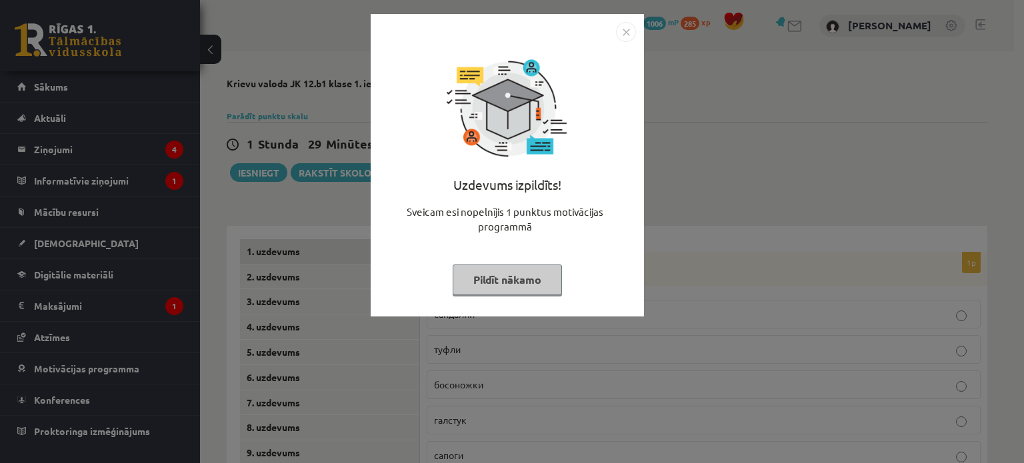
click at [622, 37] on img "Close" at bounding box center [626, 32] width 20 height 20
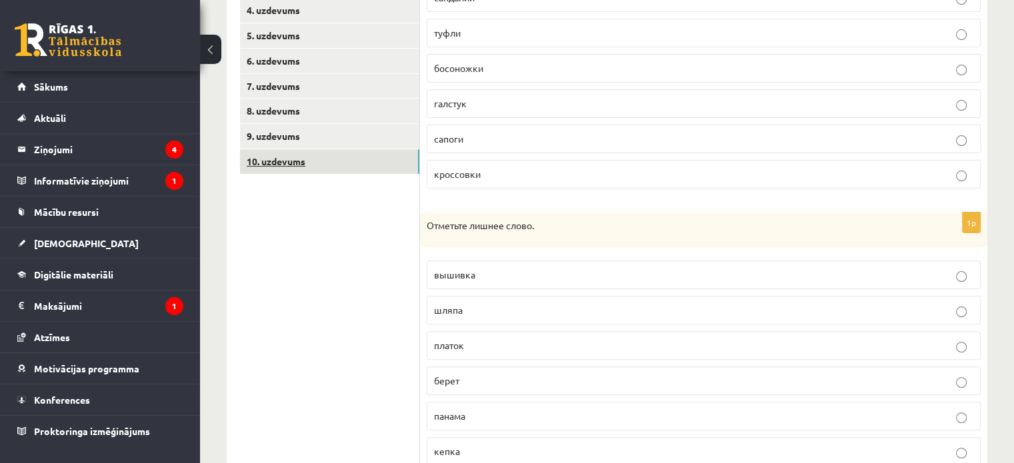
click at [315, 169] on link "10. uzdevums" at bounding box center [329, 161] width 179 height 25
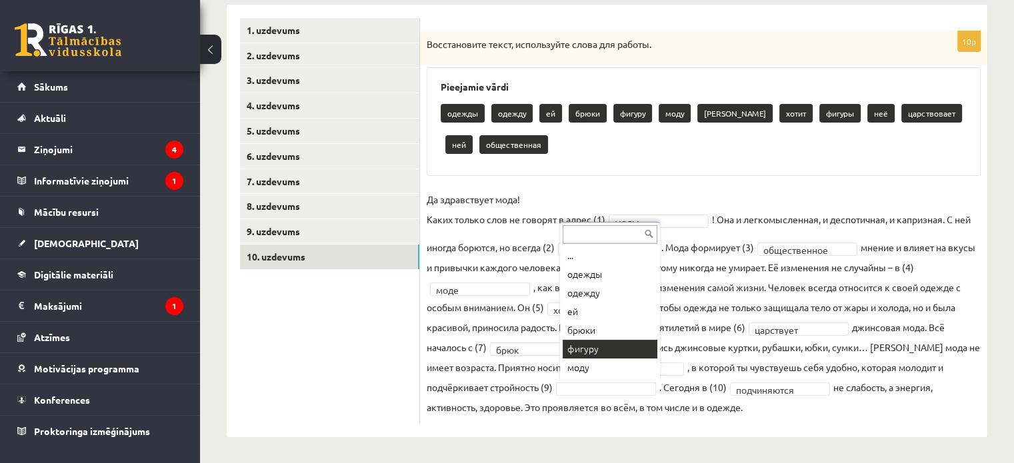
scroll to position [128, 0]
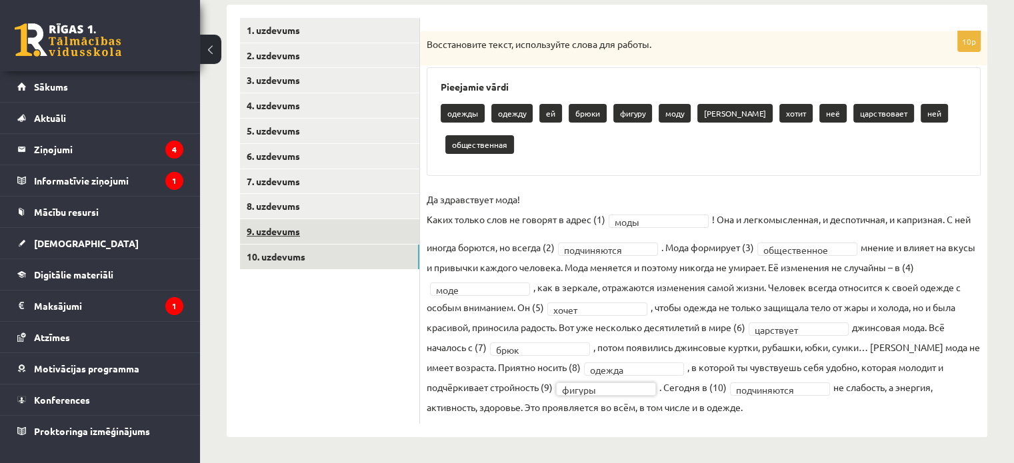
click at [293, 224] on link "9. uzdevums" at bounding box center [329, 231] width 179 height 25
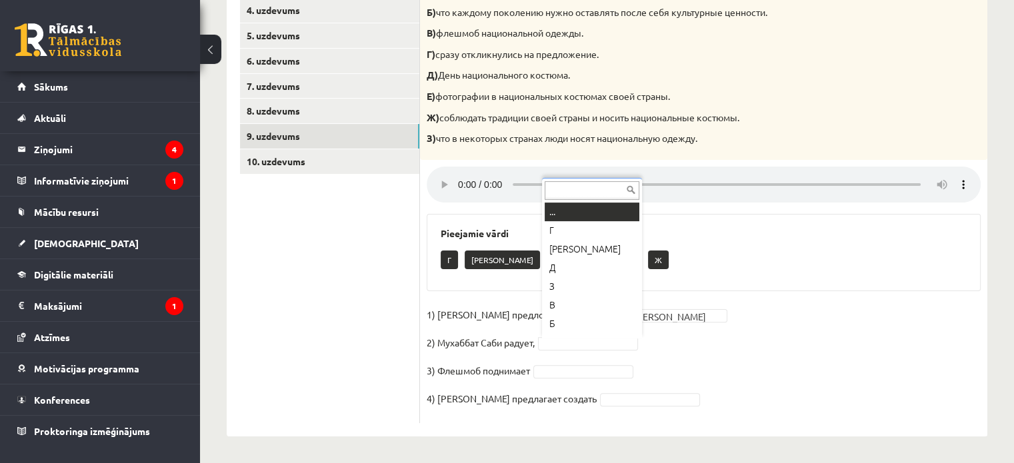
scroll to position [16, 0]
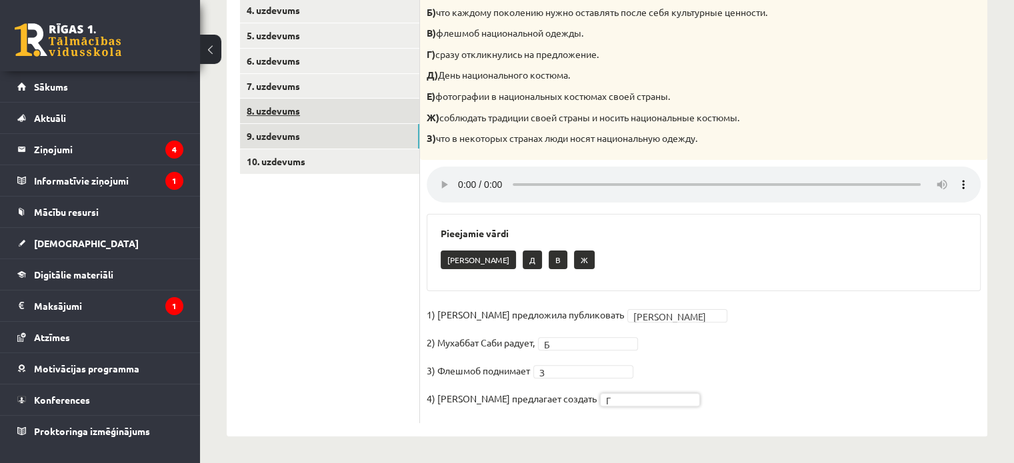
click at [327, 117] on link "8. uzdevums" at bounding box center [329, 111] width 179 height 25
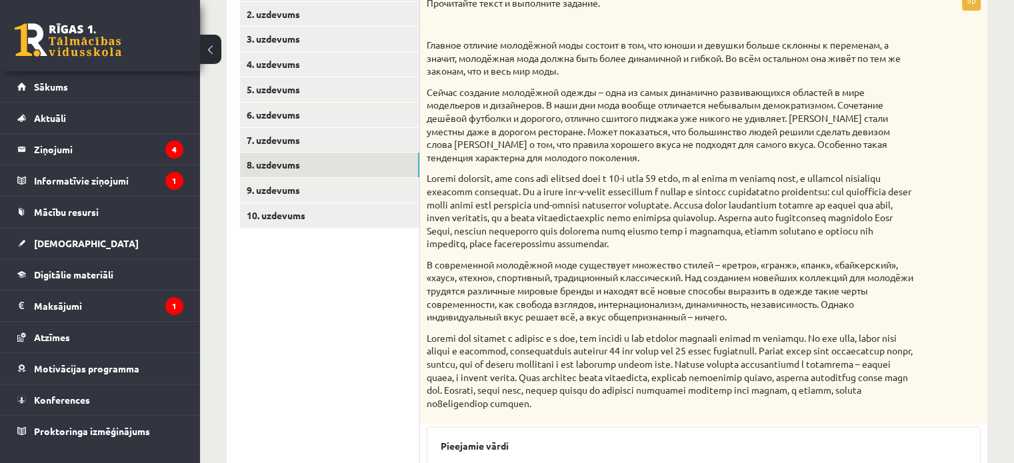
scroll to position [262, 0]
click at [332, 144] on link "7. uzdevums" at bounding box center [329, 141] width 179 height 25
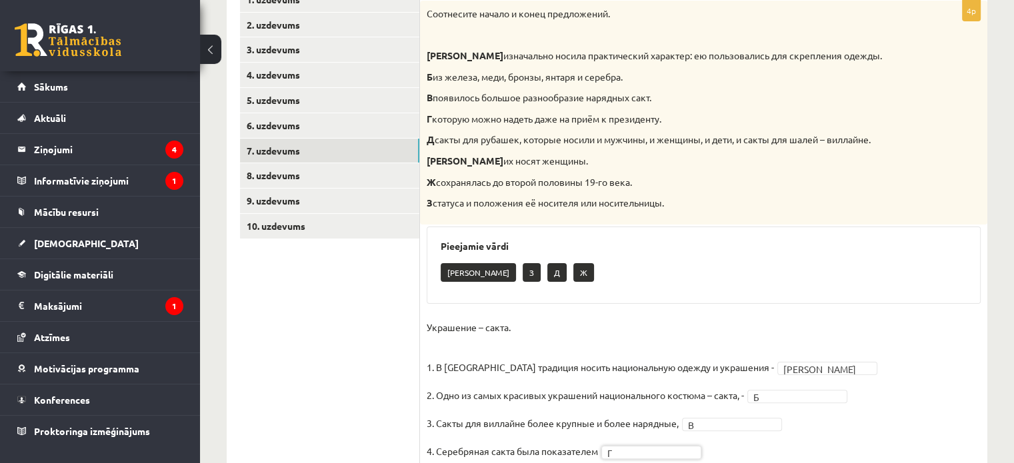
scroll to position [193, 0]
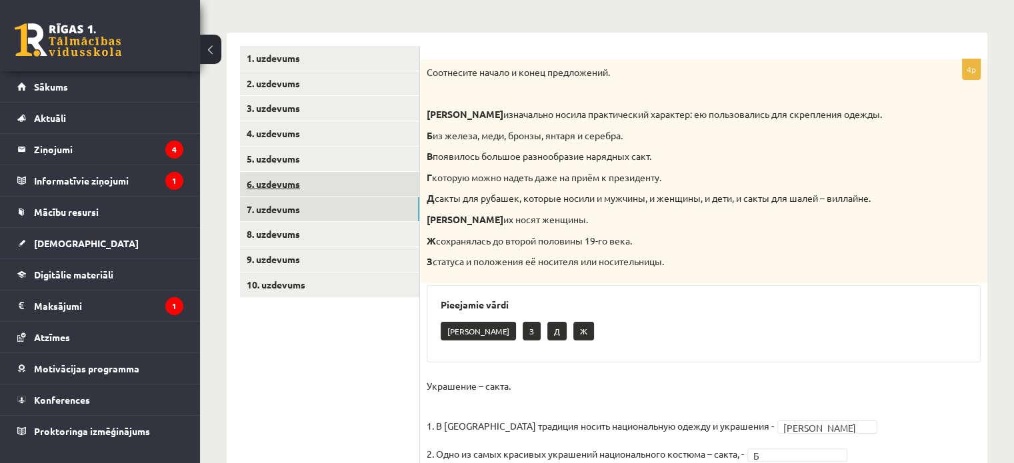
click at [315, 178] on link "6. uzdevums" at bounding box center [329, 184] width 179 height 25
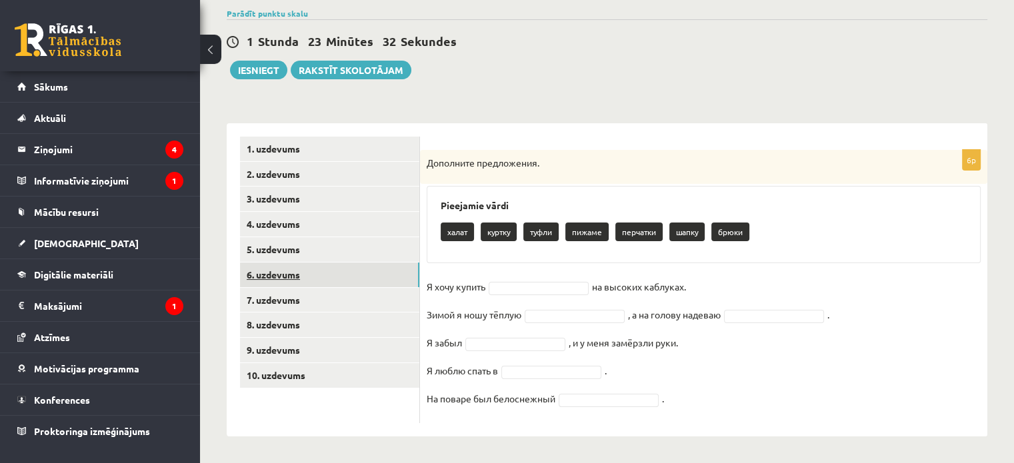
scroll to position [102, 0]
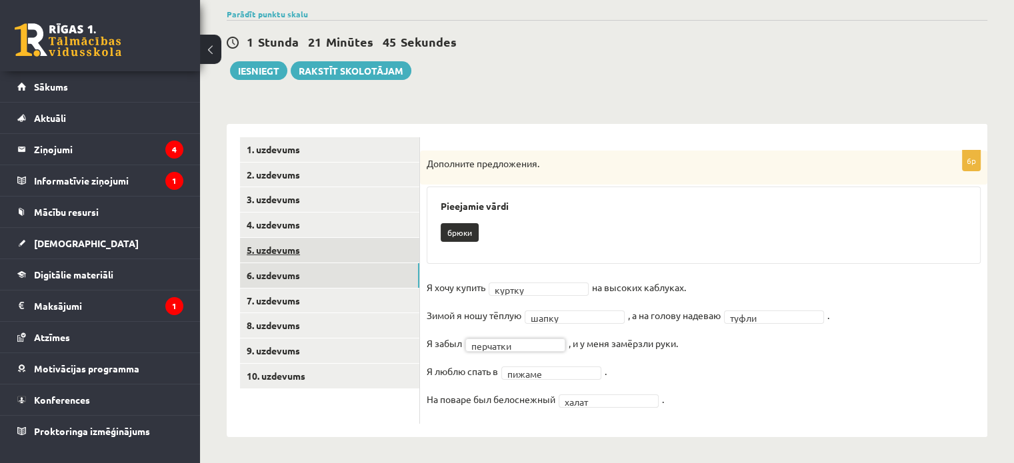
click at [303, 253] on link "5. uzdevums" at bounding box center [329, 250] width 179 height 25
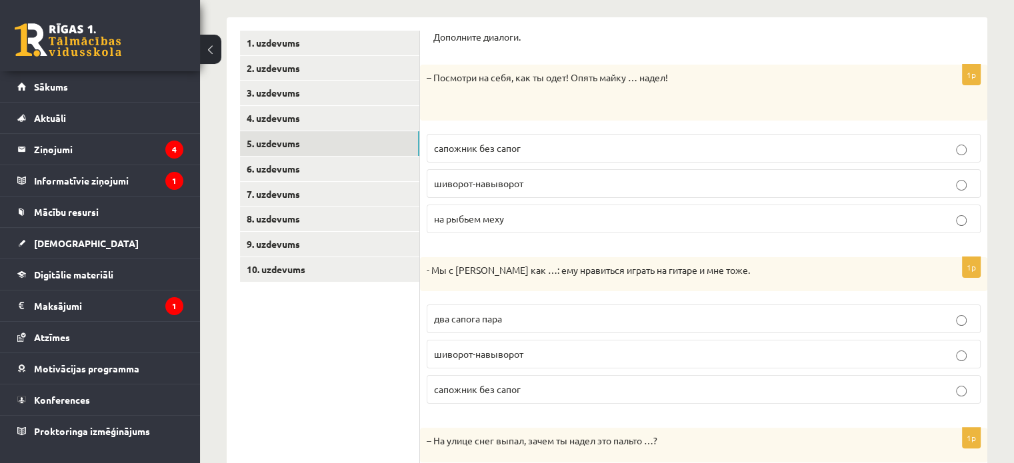
scroll to position [369, 0]
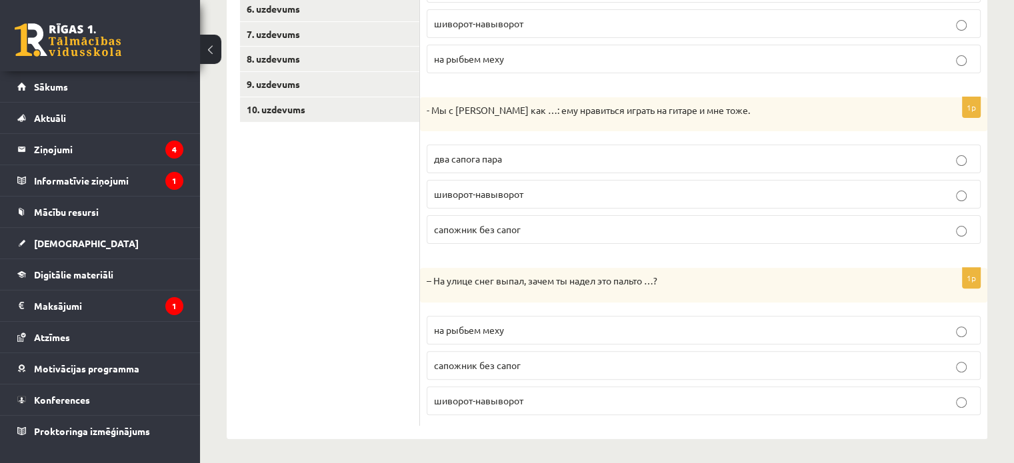
click at [477, 329] on span "на рыбьем меху" at bounding box center [469, 330] width 70 height 12
click at [461, 153] on span "два сапога пара" at bounding box center [468, 159] width 68 height 12
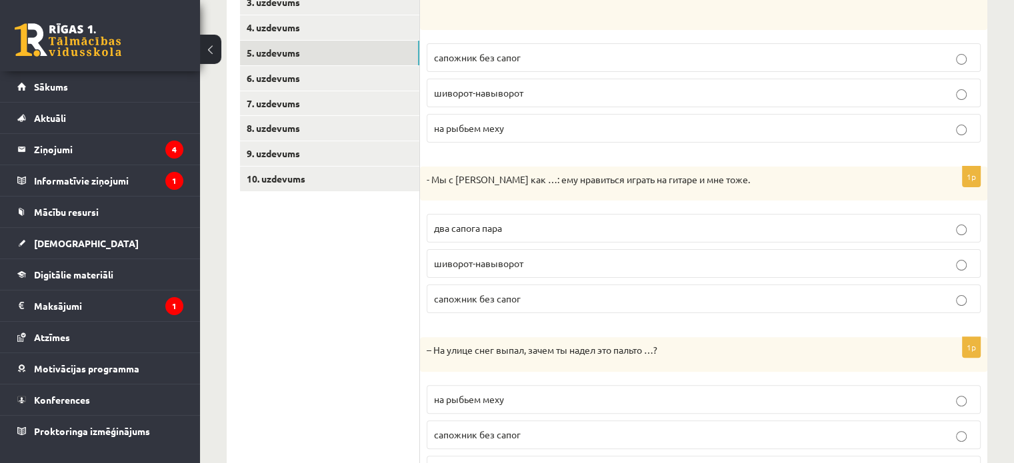
scroll to position [299, 0]
click at [480, 93] on span "шиворот-навыворот" at bounding box center [478, 93] width 89 height 12
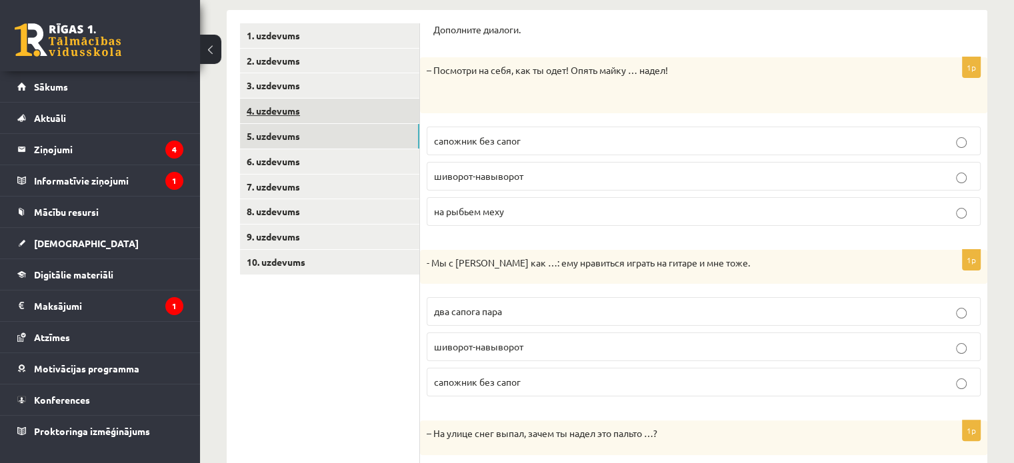
click at [293, 103] on link "4. uzdevums" at bounding box center [329, 111] width 179 height 25
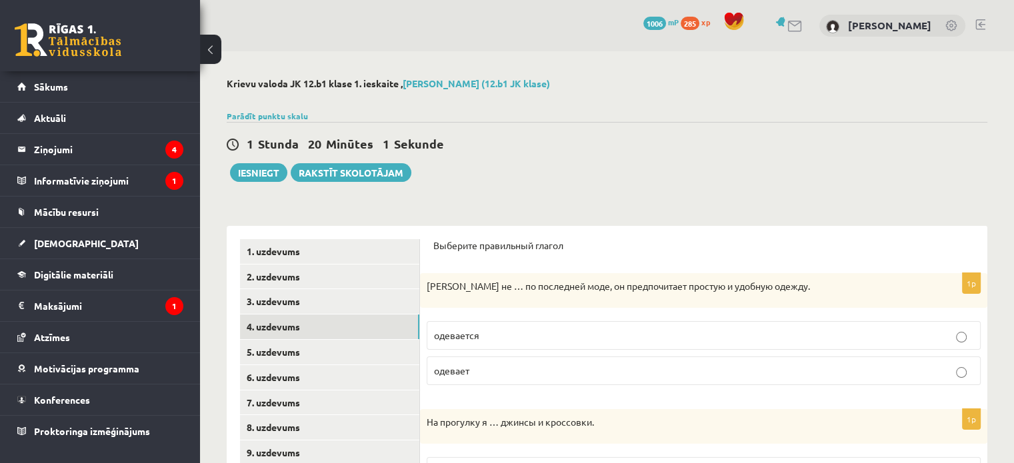
scroll to position [85, 0]
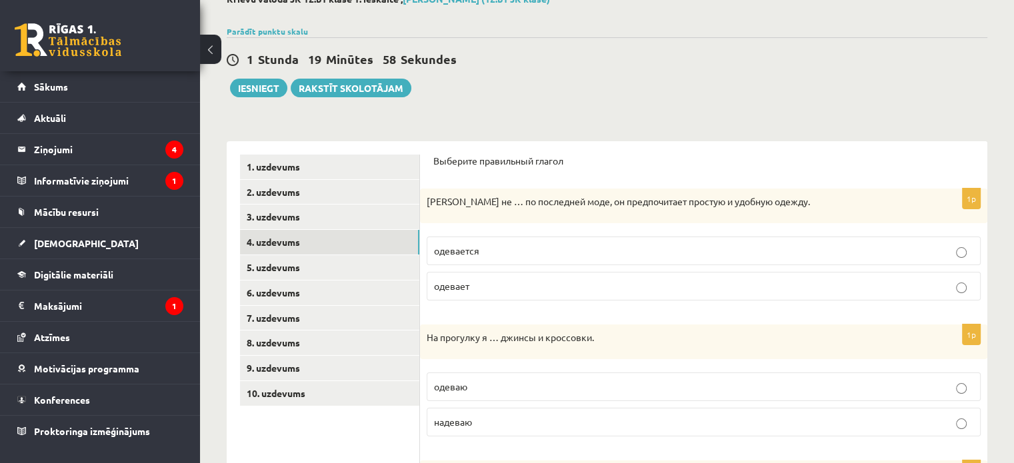
click at [469, 250] on span "одевается" at bounding box center [456, 251] width 45 height 12
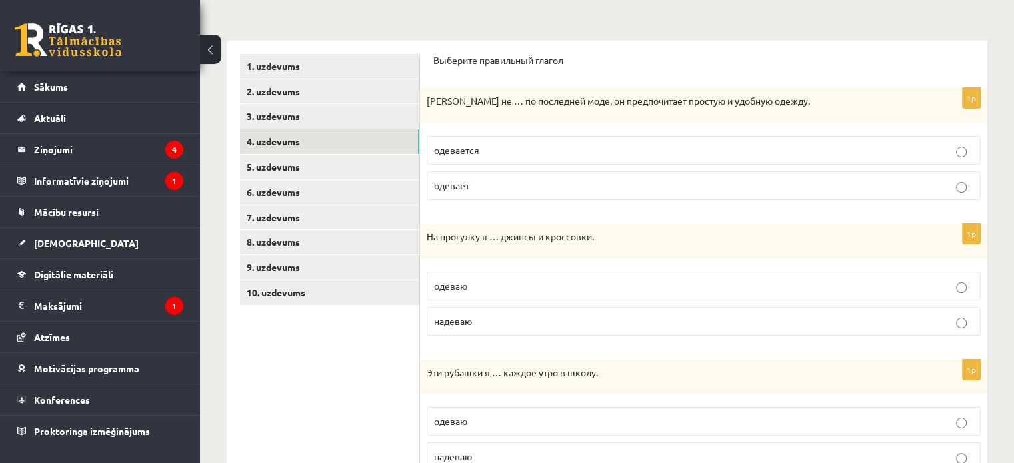
scroll to position [186, 0]
click at [483, 330] on label "надеваю" at bounding box center [704, 321] width 554 height 29
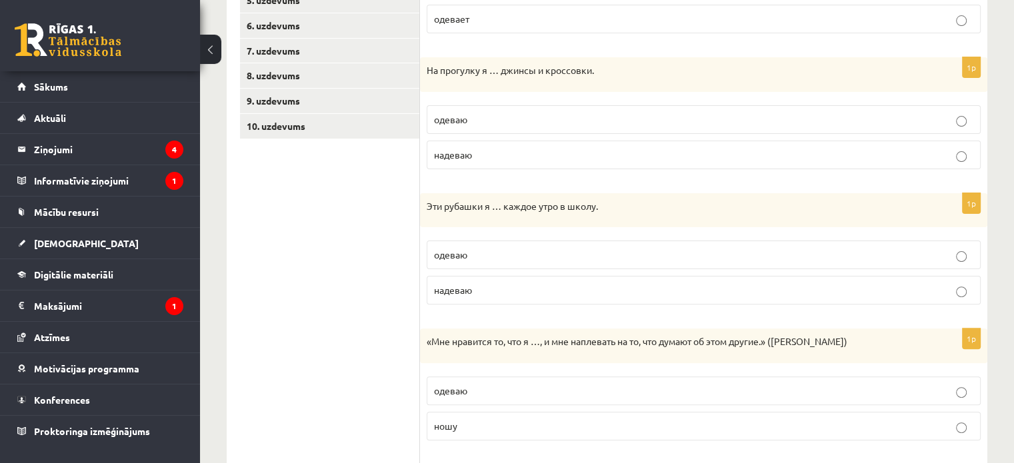
scroll to position [353, 0]
click at [466, 299] on label "надеваю" at bounding box center [704, 289] width 554 height 29
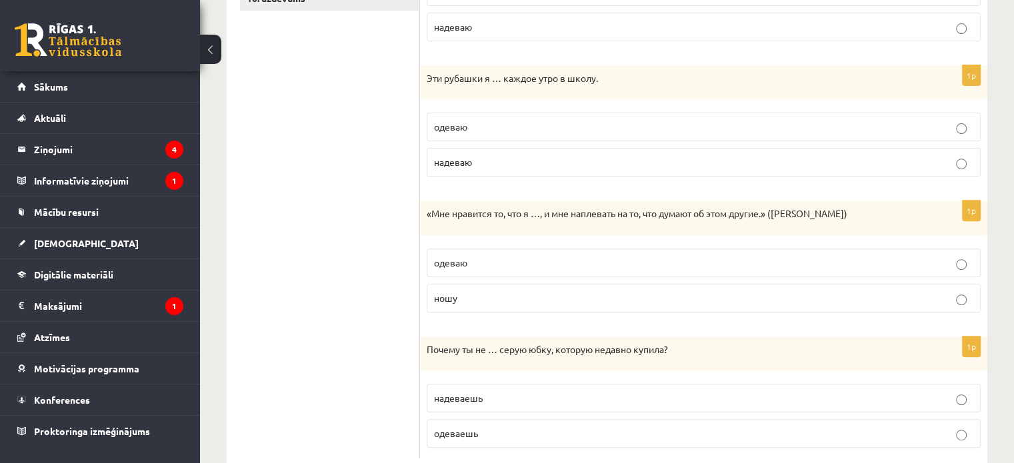
scroll to position [512, 0]
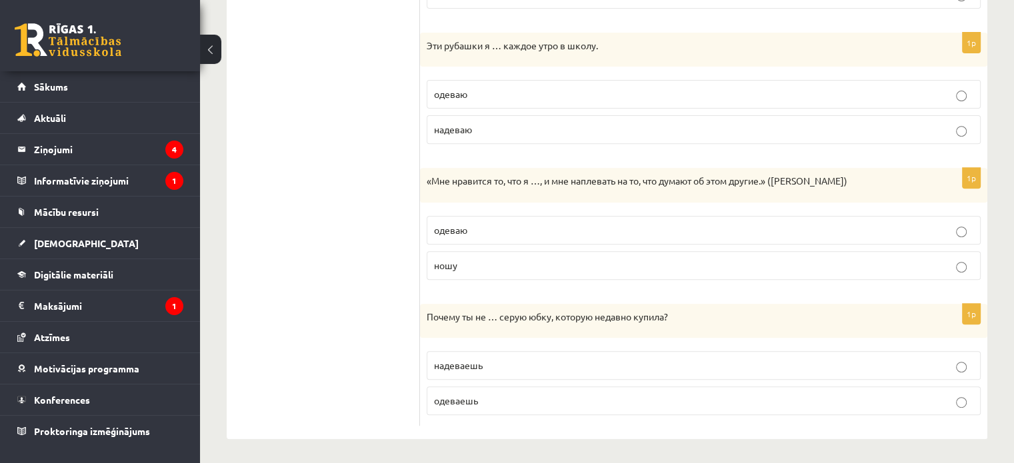
click at [479, 266] on p "ношу" at bounding box center [703, 266] width 539 height 14
click at [472, 369] on p "надеваешь" at bounding box center [703, 366] width 539 height 14
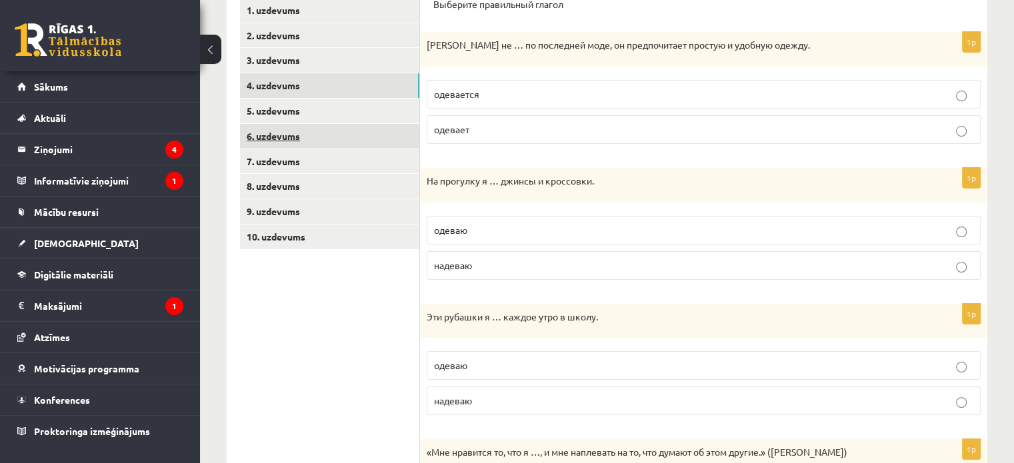
scroll to position [235, 0]
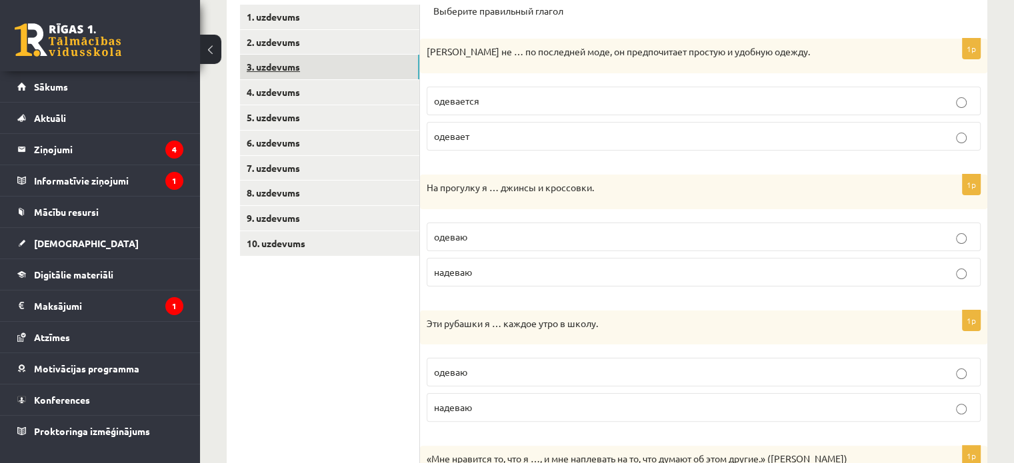
click at [275, 65] on link "3. uzdevums" at bounding box center [329, 67] width 179 height 25
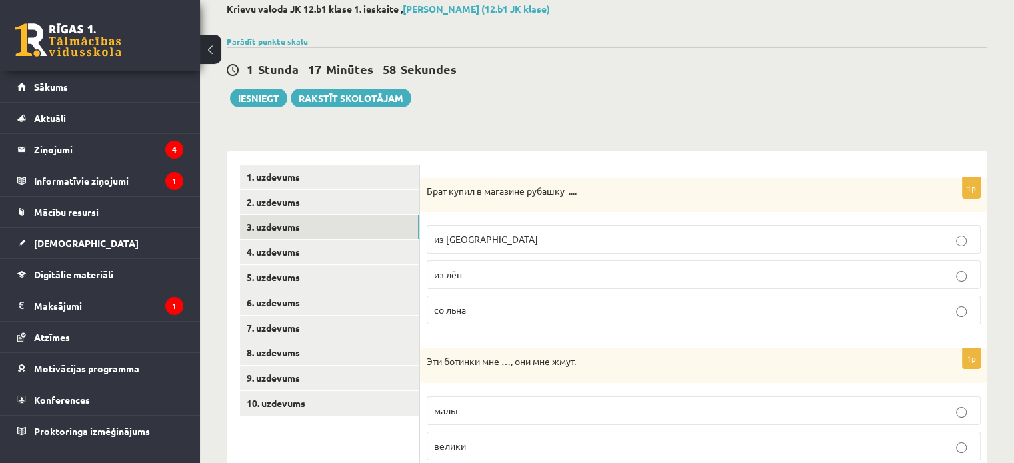
scroll to position [96, 0]
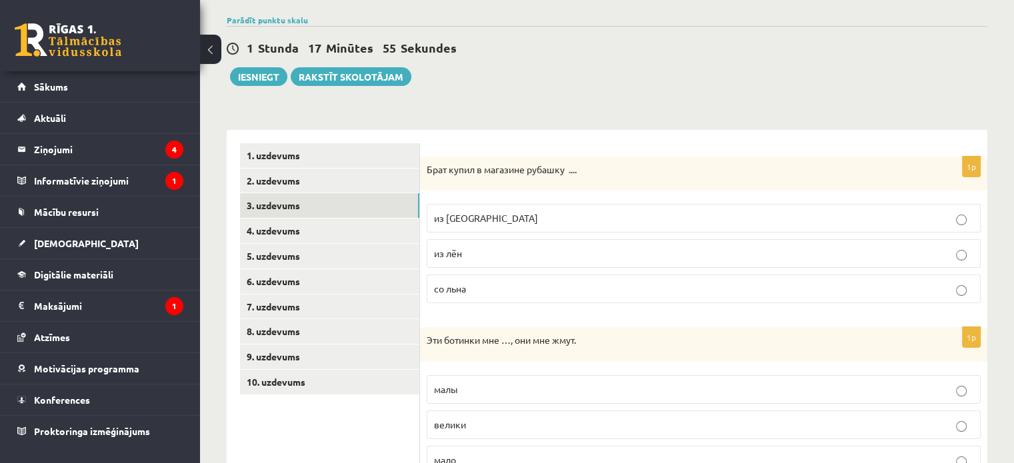
click at [488, 209] on label "из льна" at bounding box center [704, 218] width 554 height 29
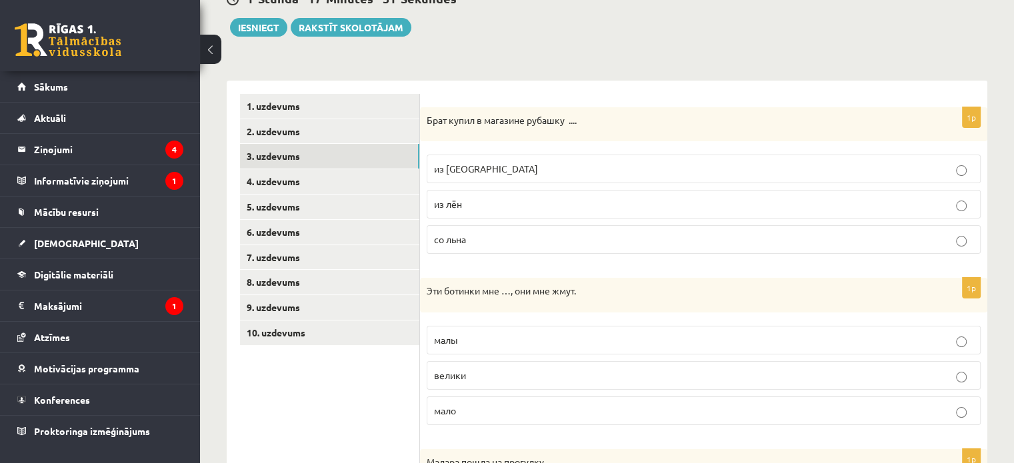
scroll to position [146, 0]
click at [468, 385] on label "велики" at bounding box center [704, 375] width 554 height 29
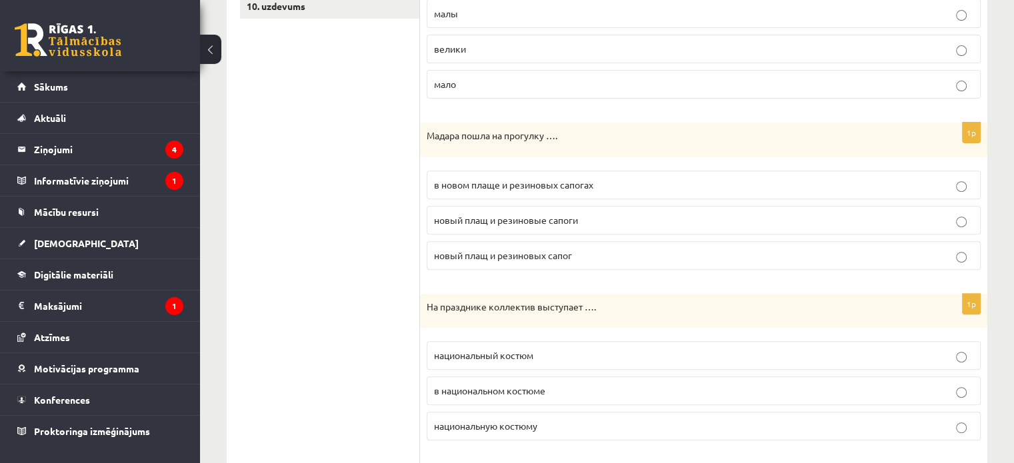
scroll to position [474, 0]
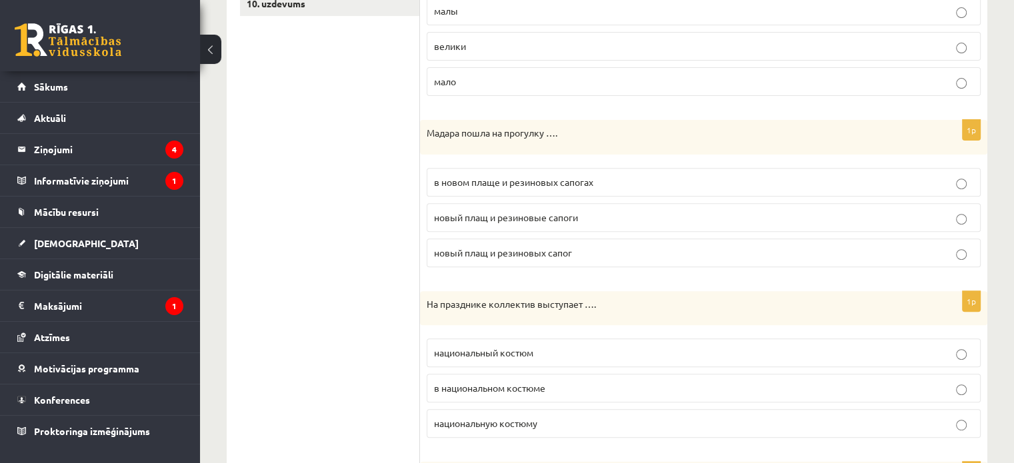
click at [477, 185] on p "в новом плаще и резиновых сапогах" at bounding box center [703, 182] width 539 height 14
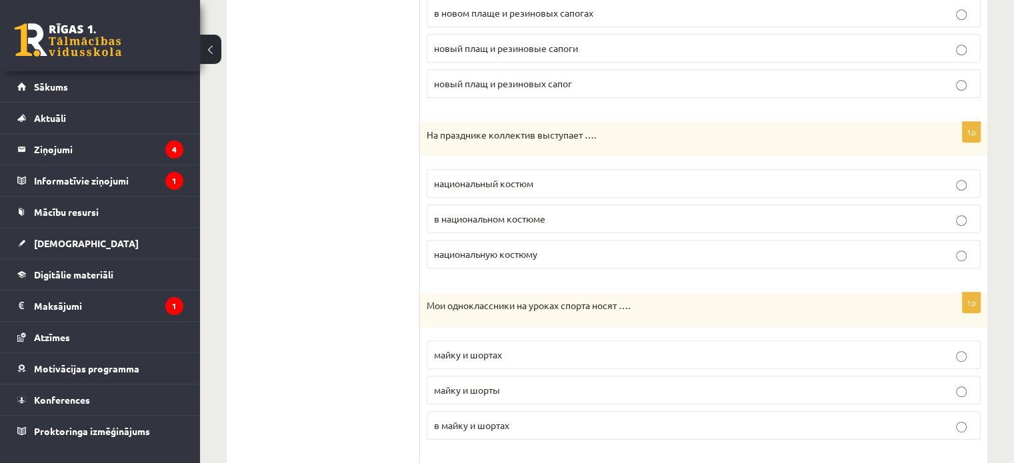
scroll to position [648, 0]
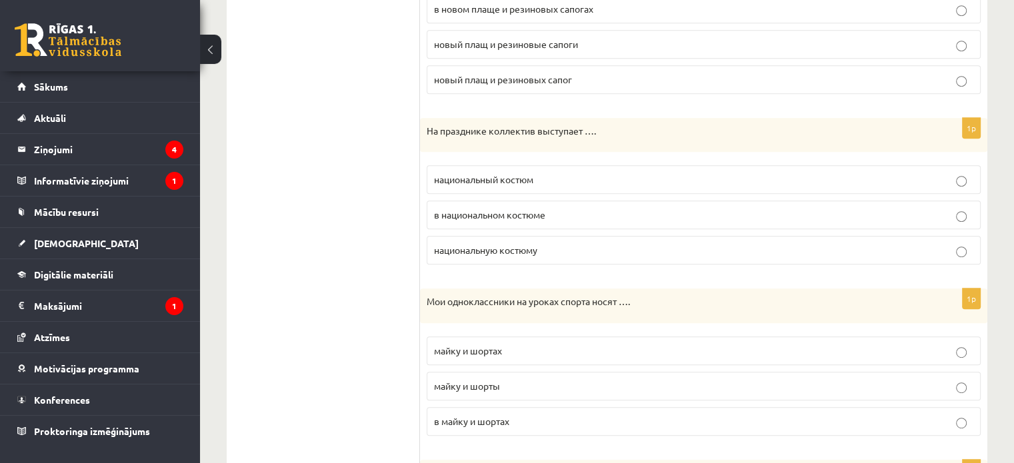
click at [472, 218] on p "в национальном костюме" at bounding box center [703, 215] width 539 height 14
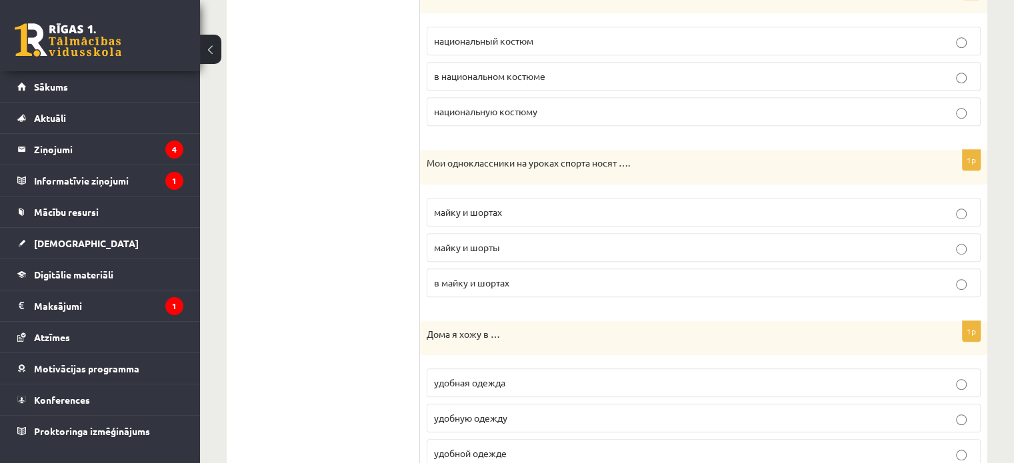
scroll to position [804, 0]
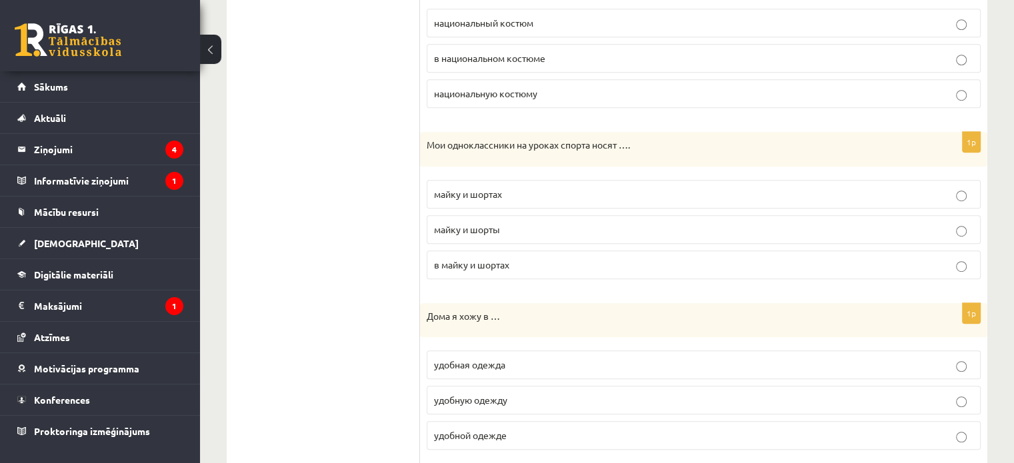
click at [472, 223] on span "майку и шорты" at bounding box center [467, 229] width 66 height 12
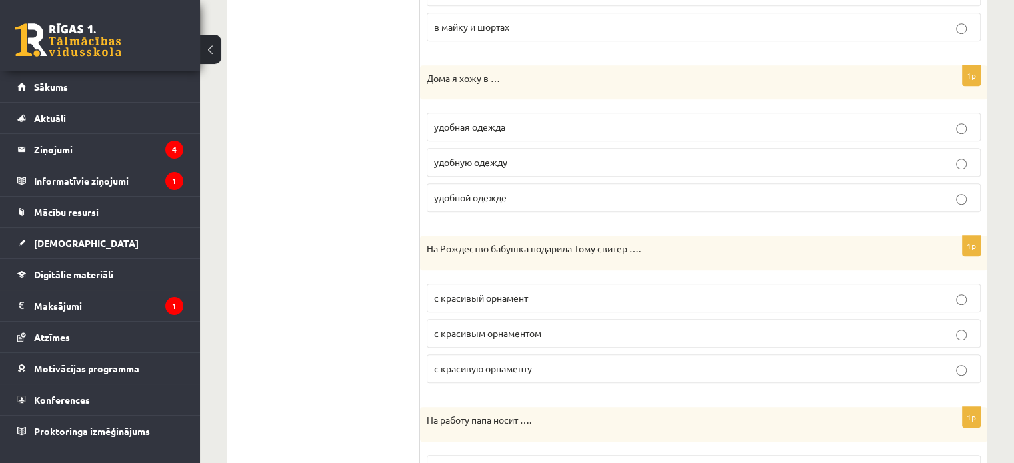
scroll to position [1042, 0]
click at [456, 169] on label "удобную одежду" at bounding box center [704, 163] width 554 height 29
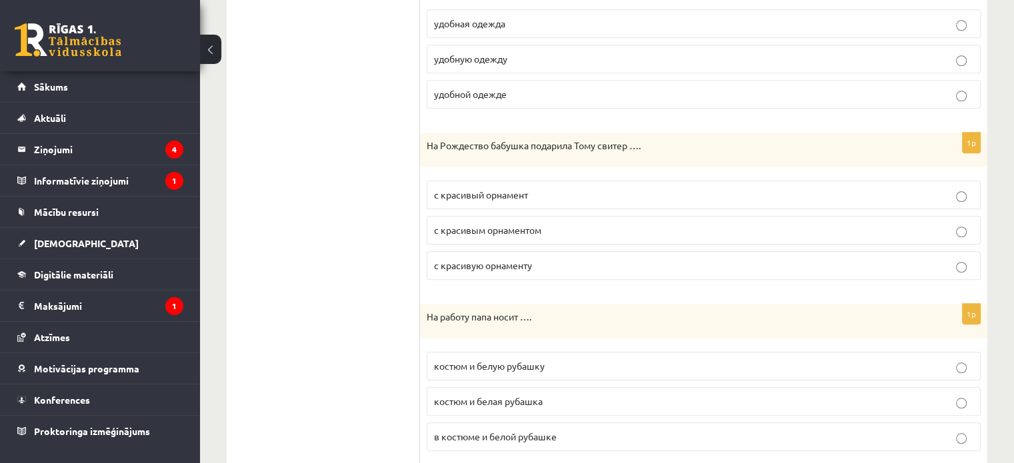
scroll to position [1164, 0]
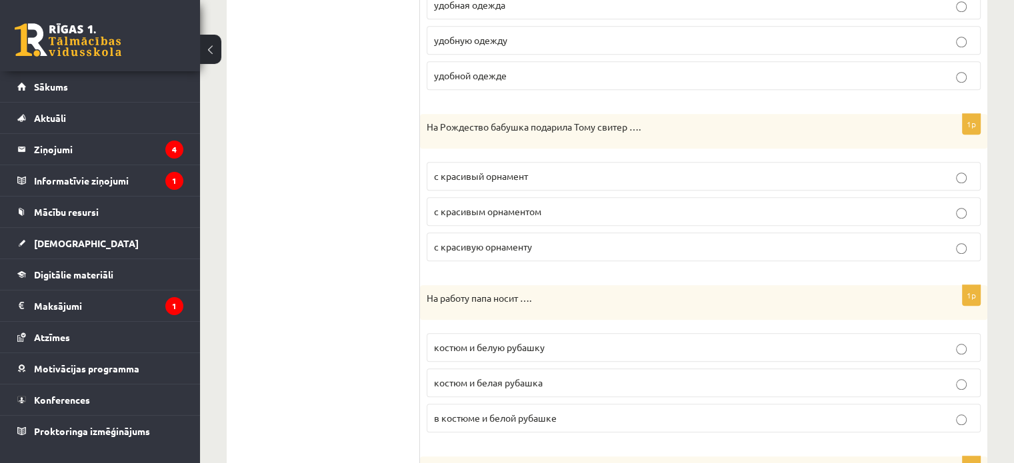
click at [502, 205] on span "с красивым орнаментом" at bounding box center [487, 211] width 107 height 12
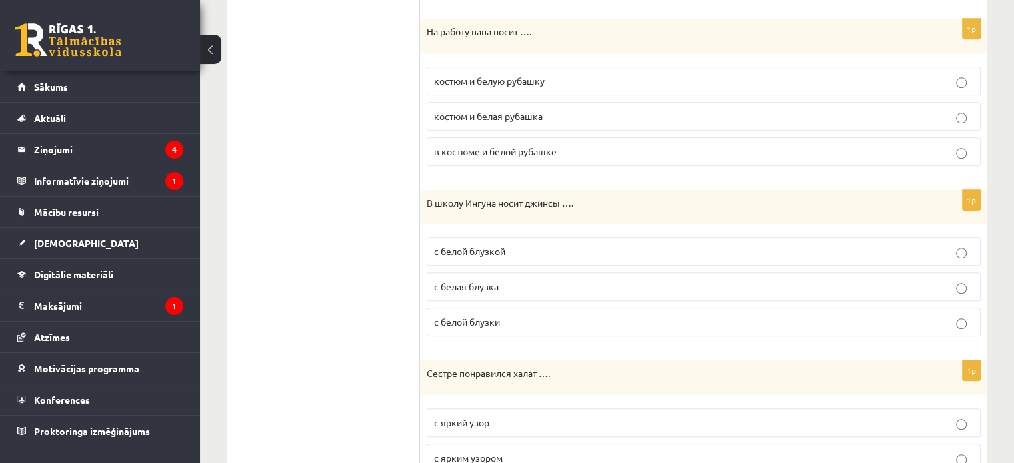
scroll to position [1430, 0]
click at [494, 79] on span "костюм и белую рубашку" at bounding box center [489, 81] width 111 height 12
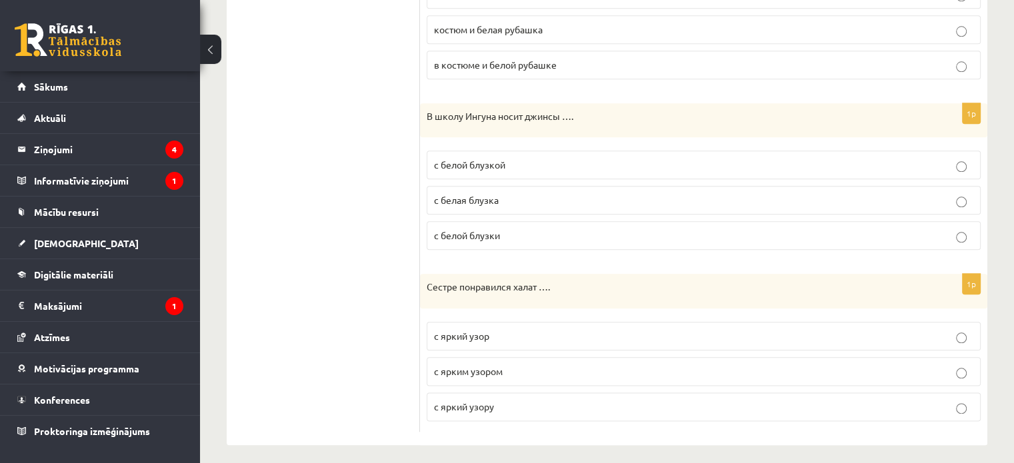
click at [472, 160] on span "с белой блузкой" at bounding box center [469, 165] width 71 height 12
click at [469, 369] on p "с ярким узором" at bounding box center [703, 372] width 539 height 14
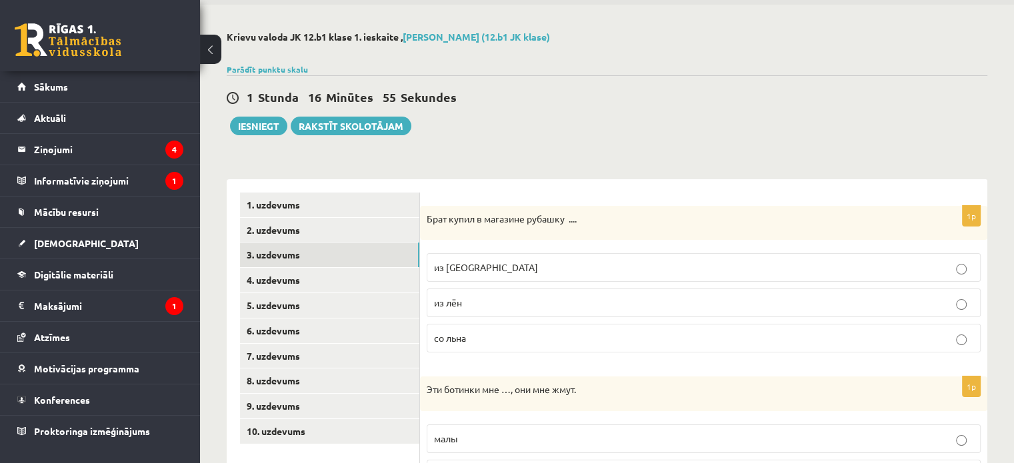
scroll to position [0, 0]
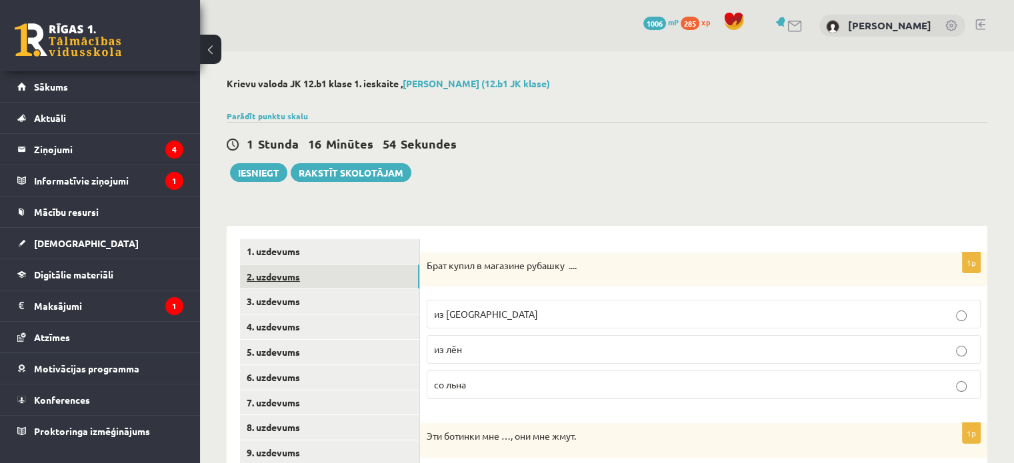
click at [302, 280] on link "2. uzdevums" at bounding box center [329, 277] width 179 height 25
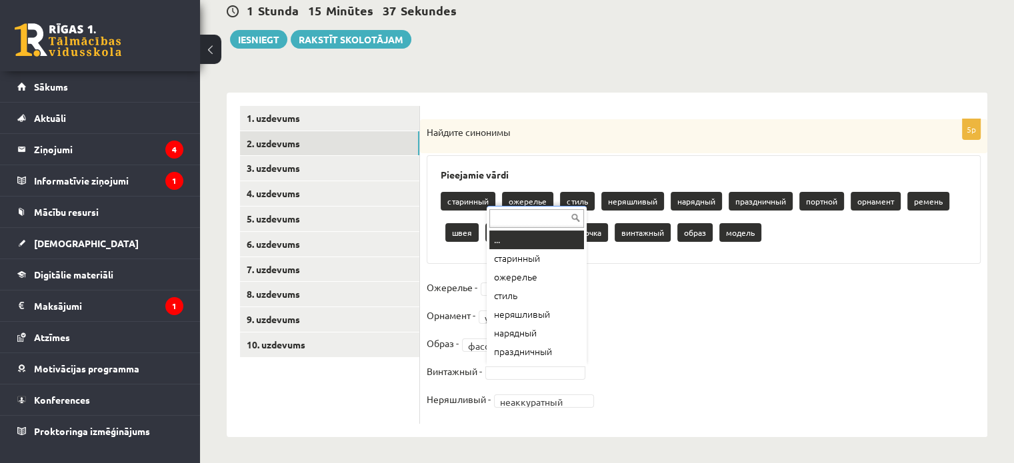
scroll to position [16, 0]
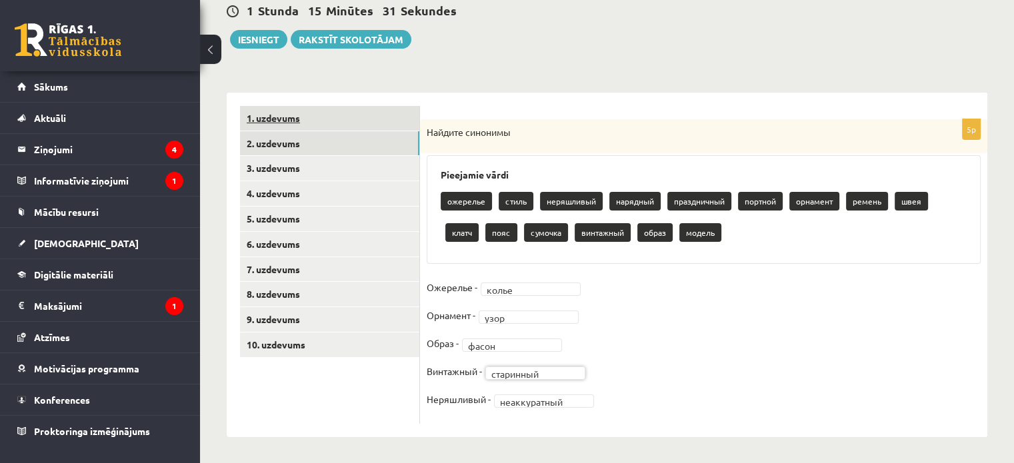
click at [317, 111] on link "1. uzdevums" at bounding box center [329, 118] width 179 height 25
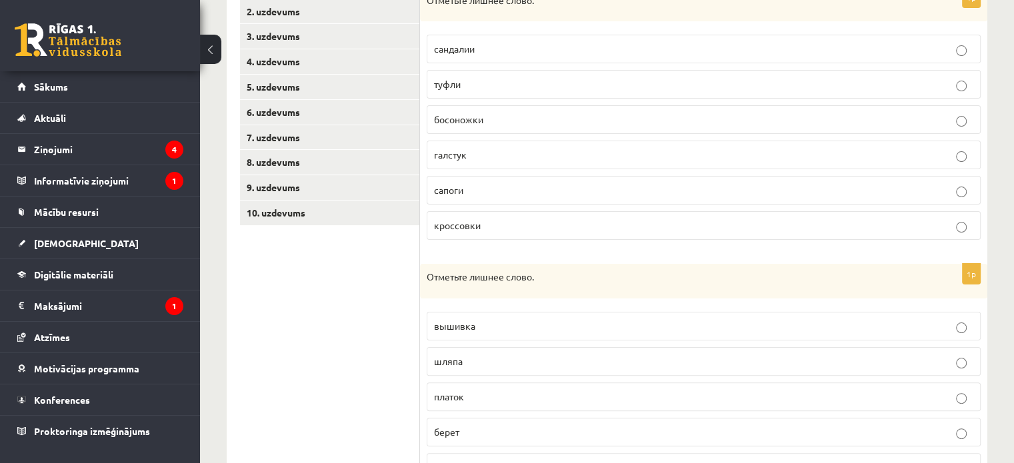
scroll to position [267, 0]
click at [464, 155] on span "галстук" at bounding box center [450, 153] width 33 height 12
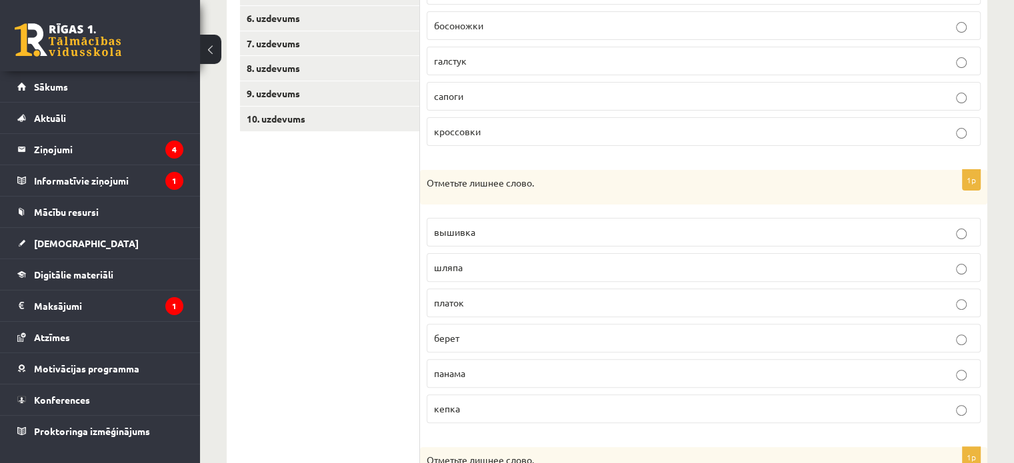
scroll to position [385, 0]
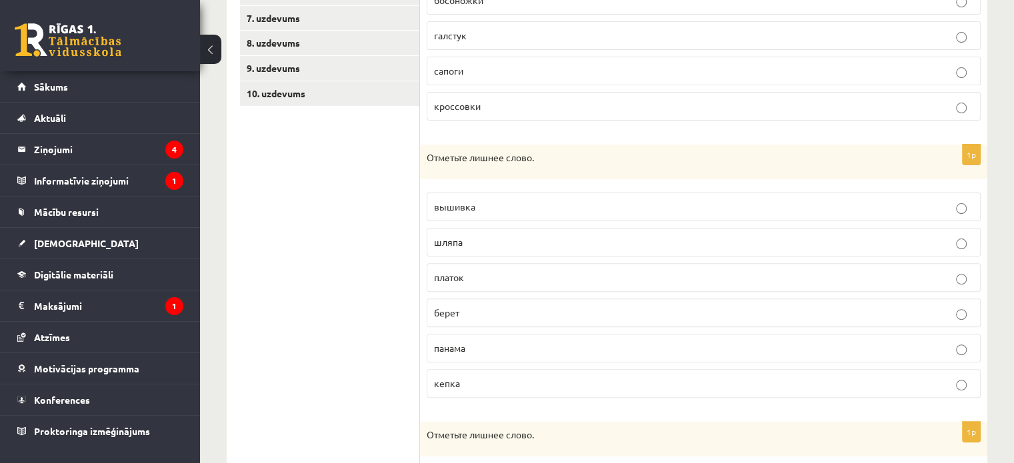
click at [488, 211] on p "вышивка" at bounding box center [703, 207] width 539 height 14
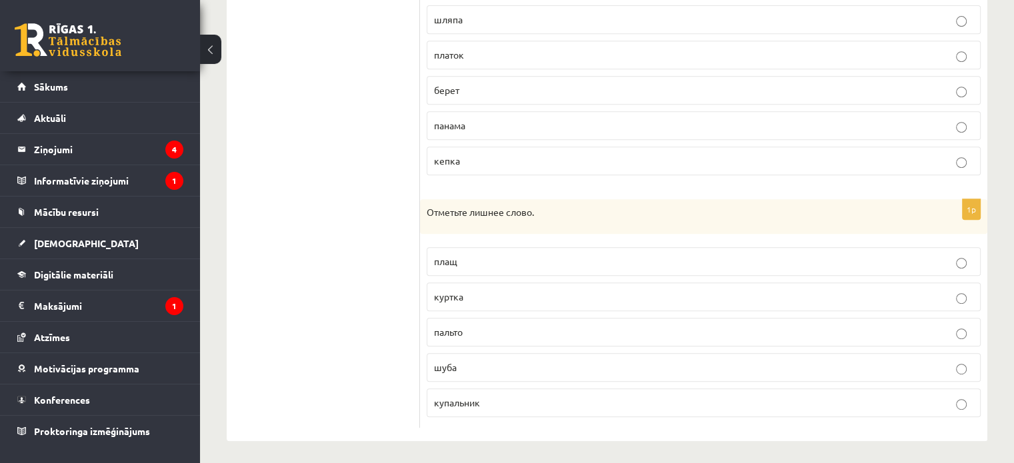
click at [466, 397] on span "купальник" at bounding box center [457, 403] width 46 height 12
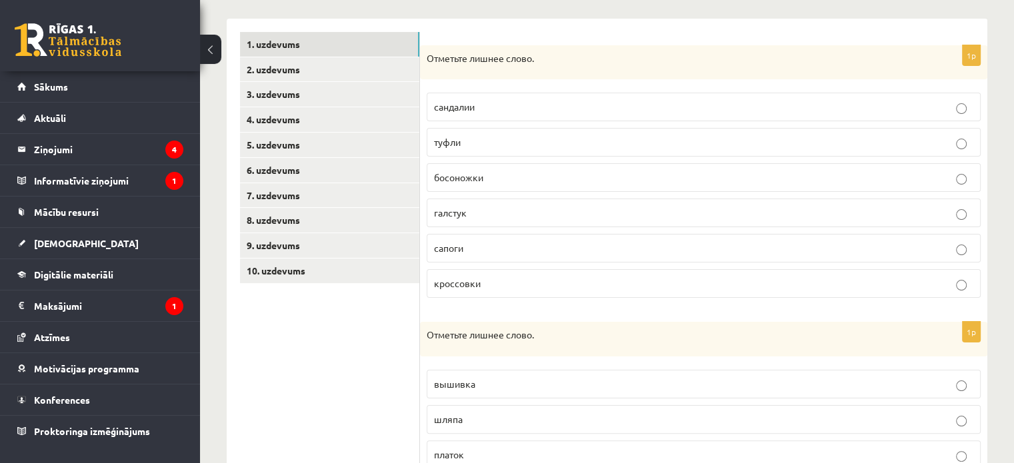
scroll to position [0, 0]
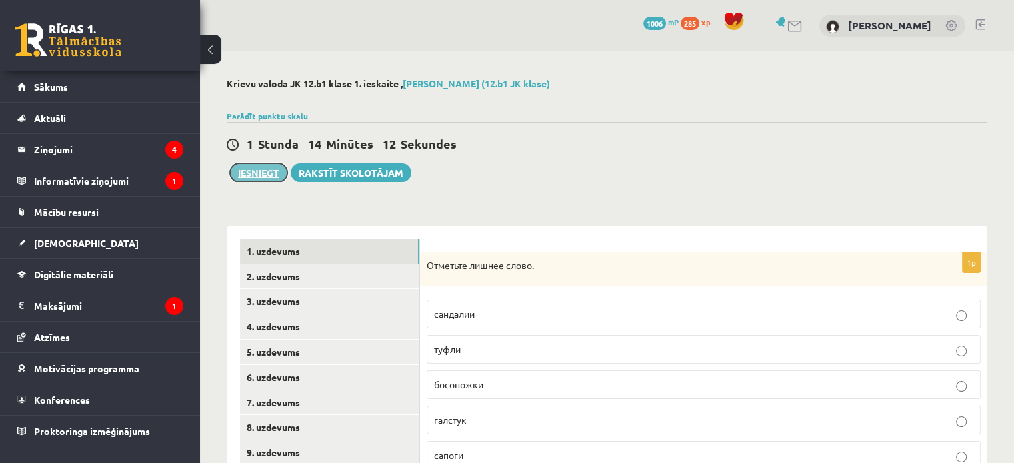
click at [248, 174] on button "Iesniegt" at bounding box center [258, 172] width 57 height 19
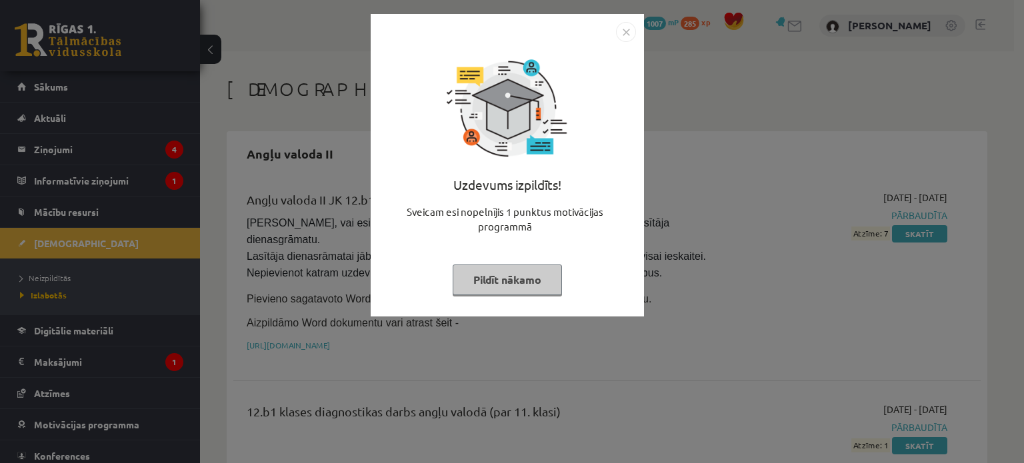
click at [628, 36] on img "Close" at bounding box center [626, 32] width 20 height 20
